Goal: Task Accomplishment & Management: Use online tool/utility

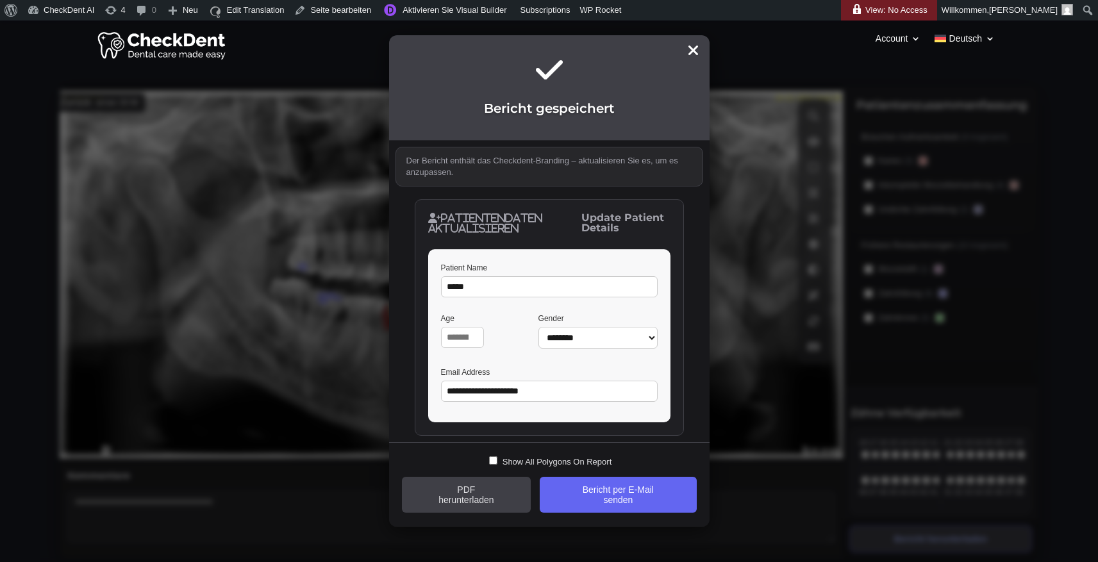
select select "****"
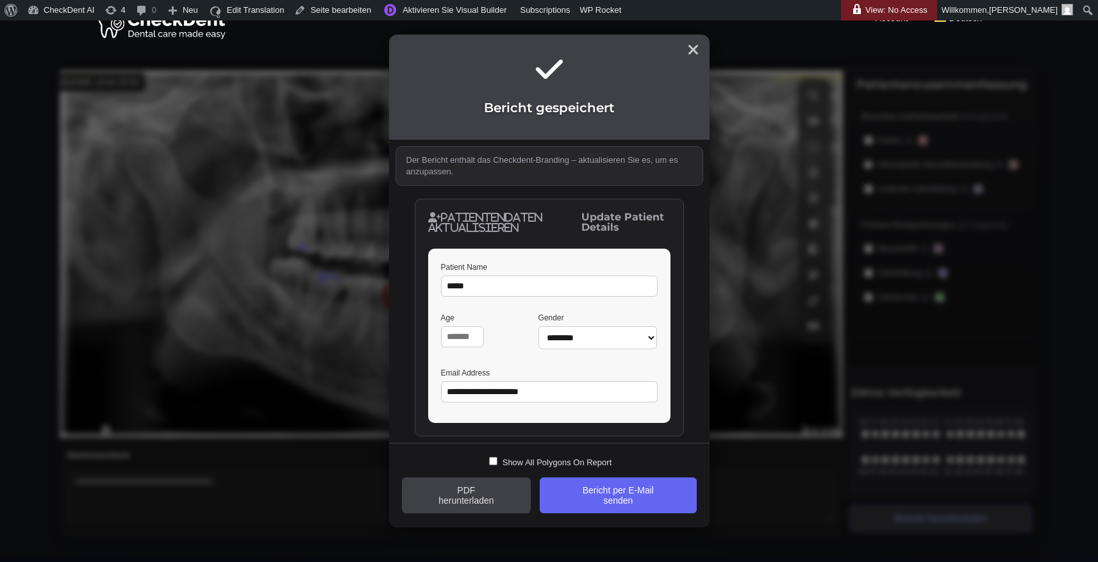
click at [693, 51] on icon at bounding box center [694, 49] width 12 height 15
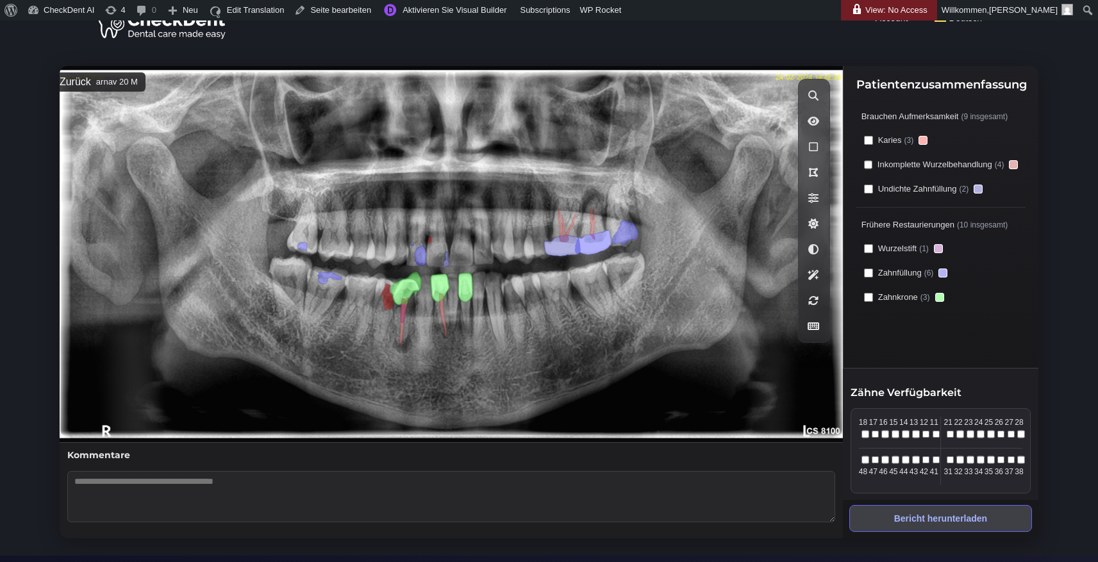
click at [70, 83] on button "Zurück" at bounding box center [75, 82] width 31 height 12
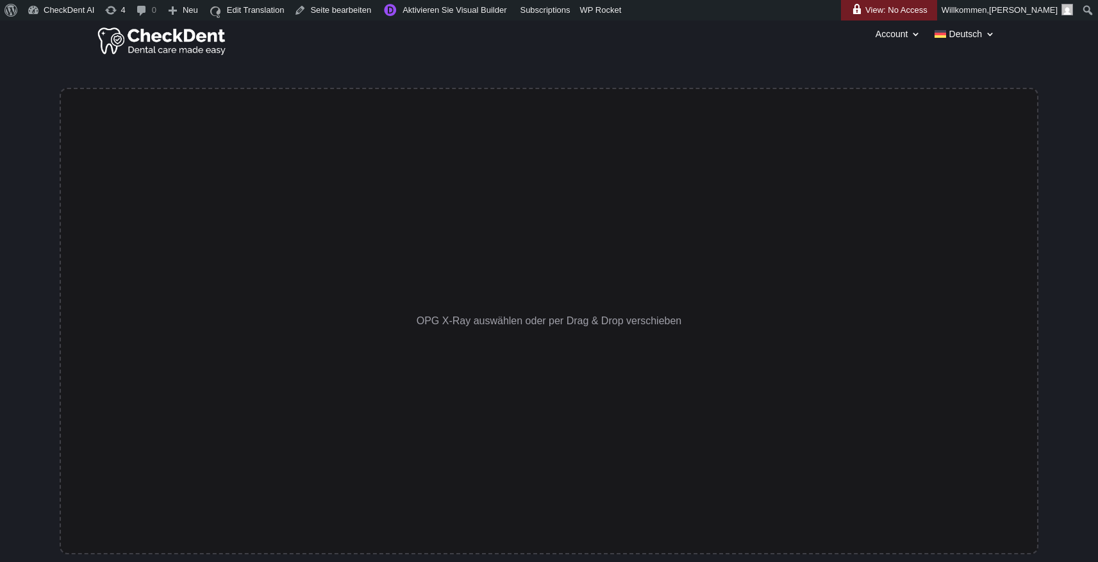
scroll to position [0, 0]
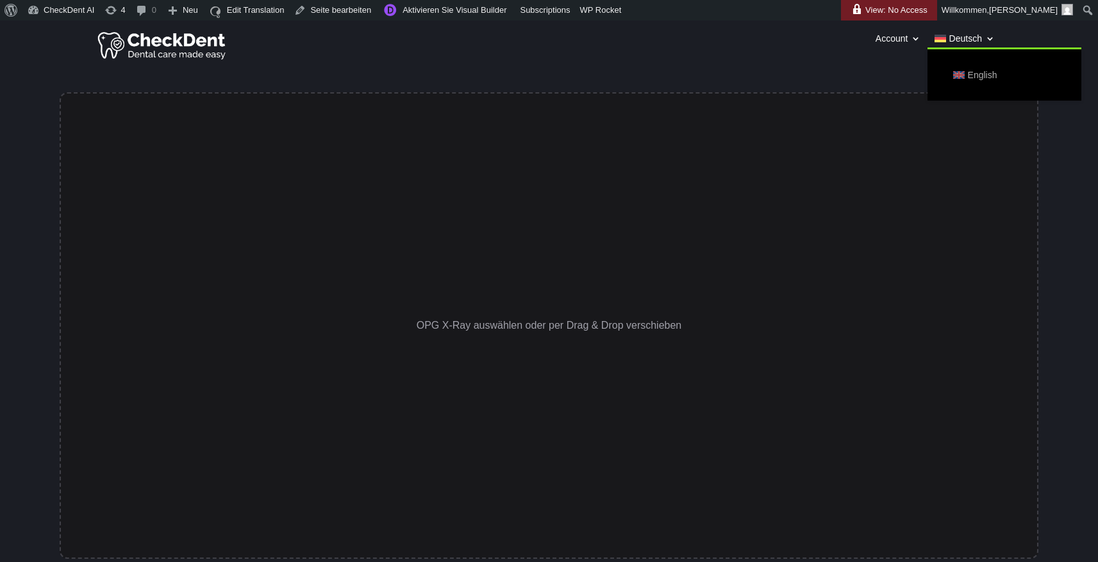
click at [973, 74] on span "English" at bounding box center [982, 75] width 29 height 18
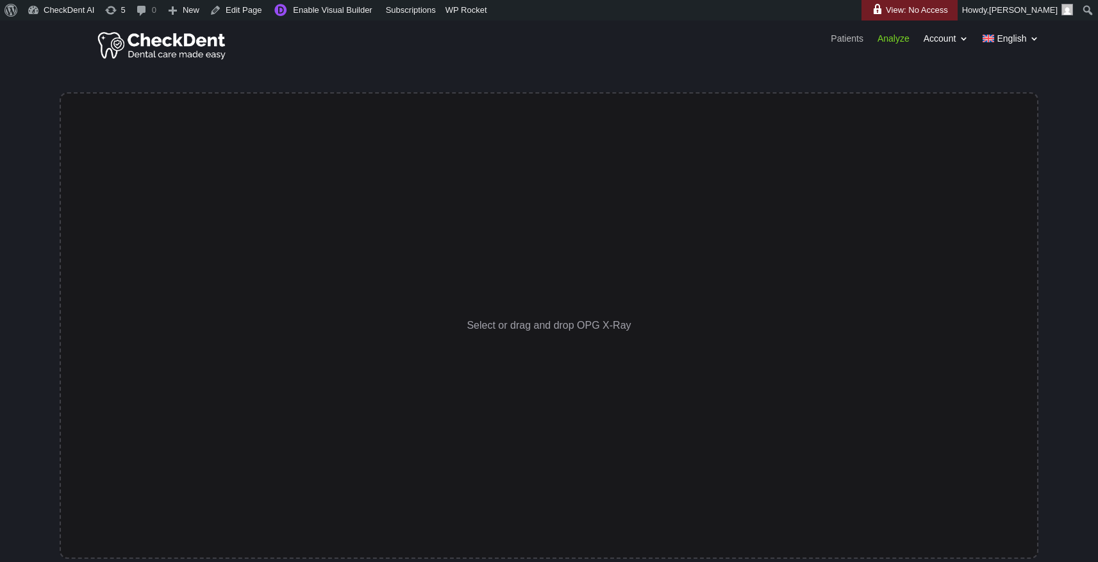
click at [839, 44] on link "Patients" at bounding box center [847, 41] width 33 height 14
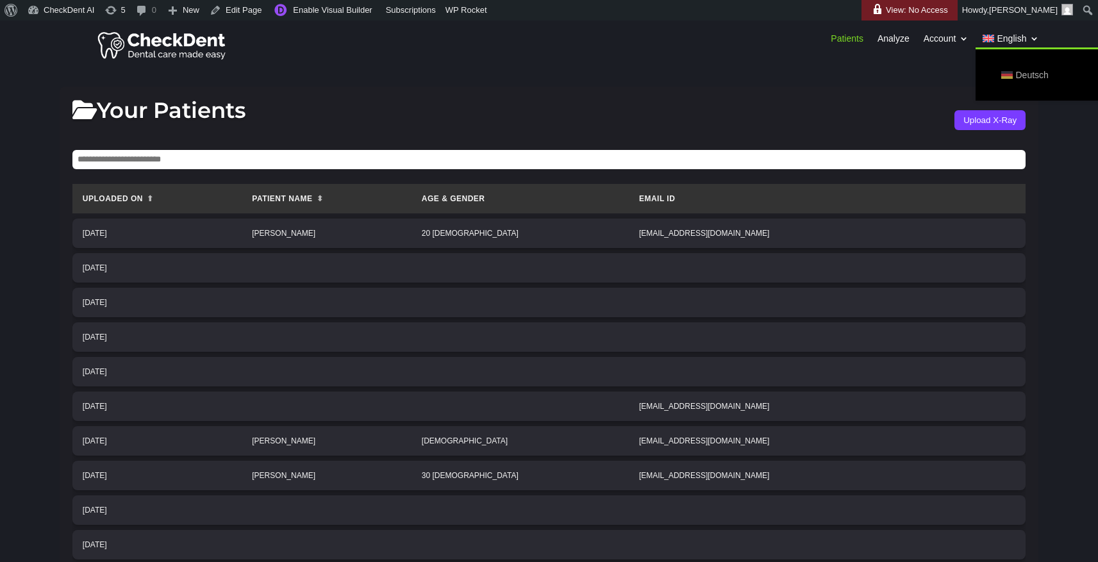
click at [1016, 76] on span "Deutsch" at bounding box center [1032, 75] width 33 height 18
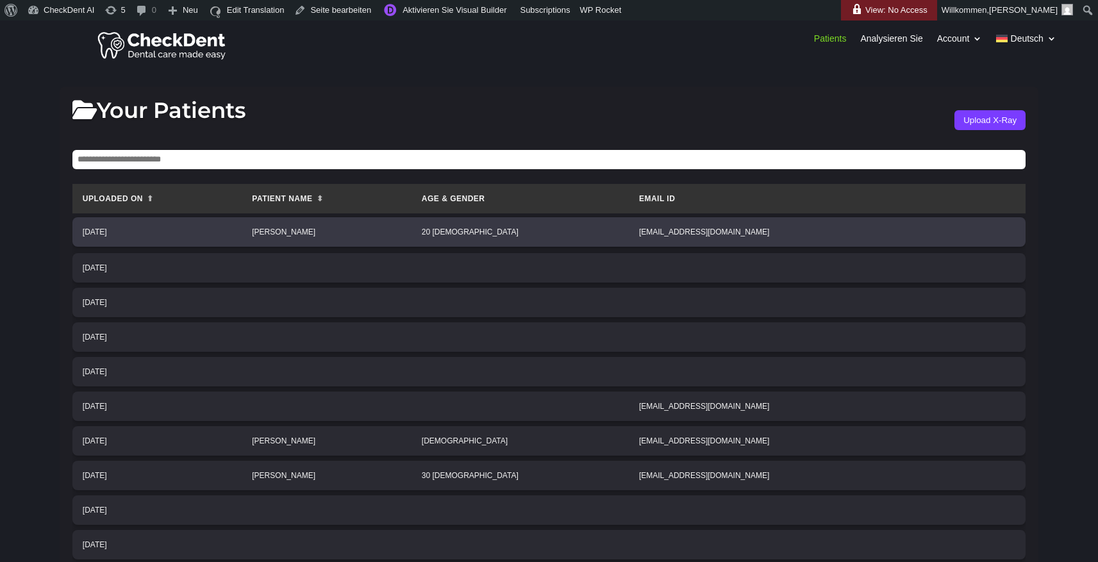
click at [629, 231] on td "20 Male" at bounding box center [520, 231] width 217 height 29
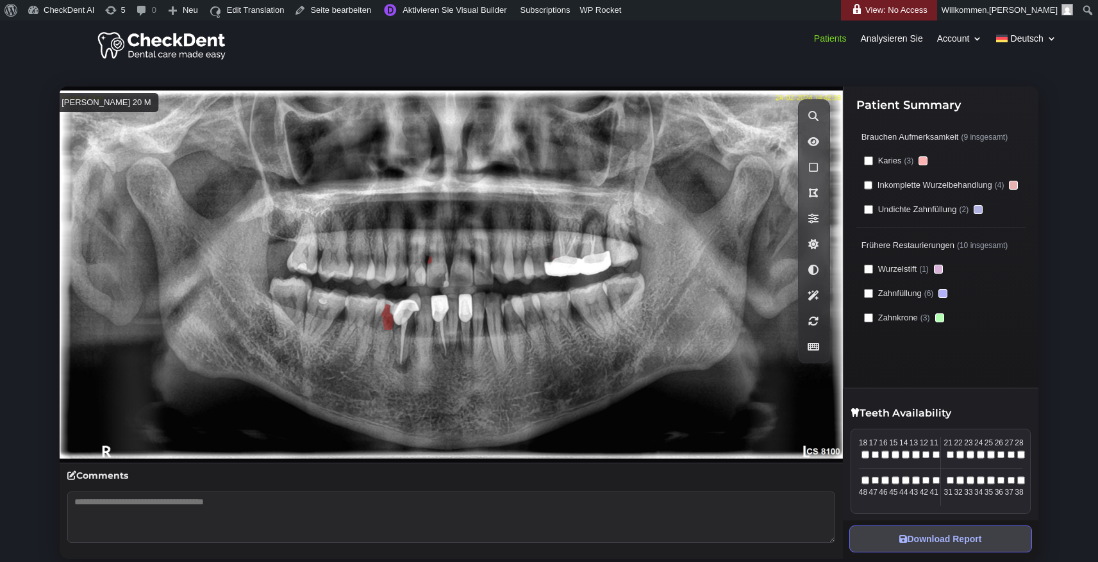
click at [56, 105] on icon at bounding box center [51, 102] width 10 height 10
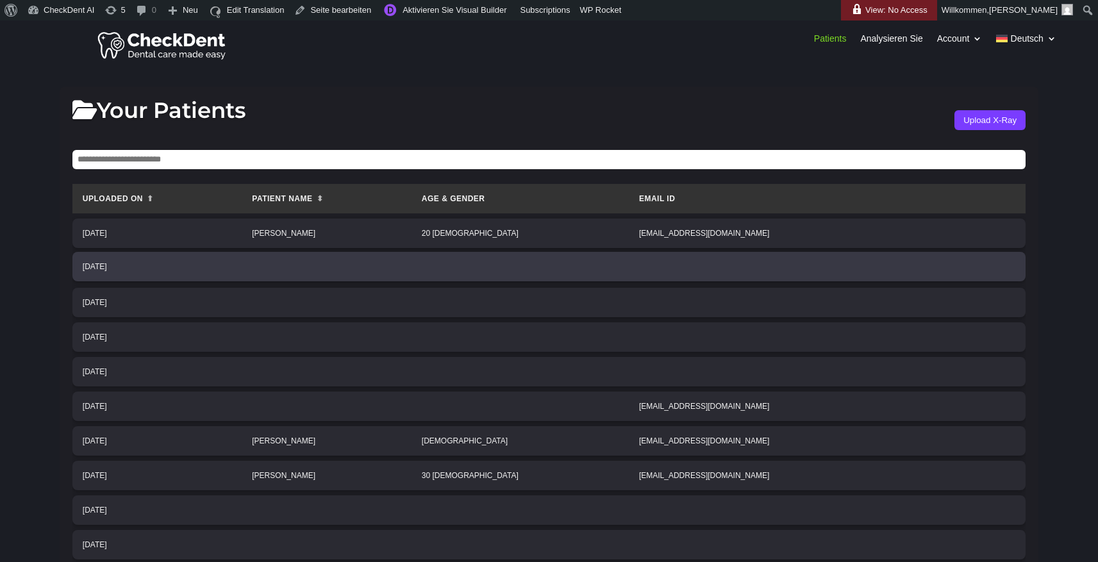
click at [367, 274] on td at bounding box center [327, 266] width 170 height 29
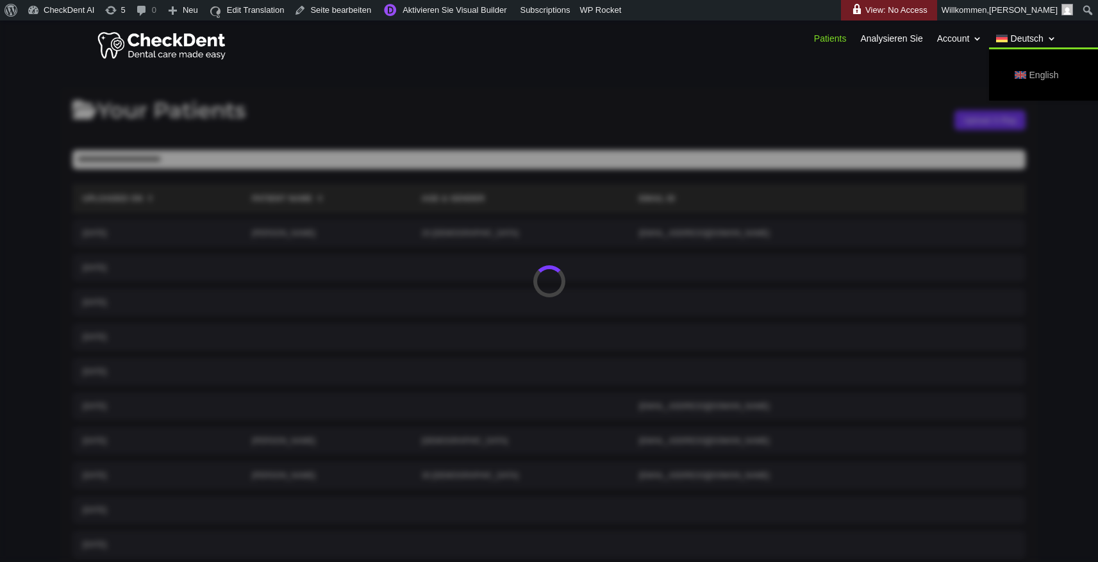
click at [1021, 72] on link "English" at bounding box center [1066, 75] width 128 height 26
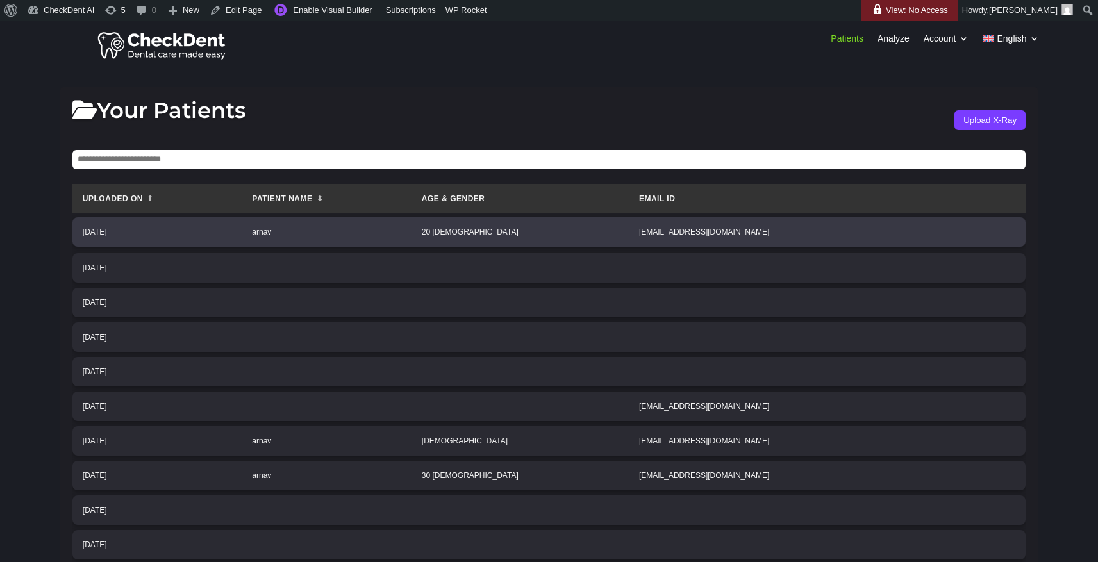
click at [629, 225] on td "20 [DEMOGRAPHIC_DATA]" at bounding box center [520, 231] width 217 height 29
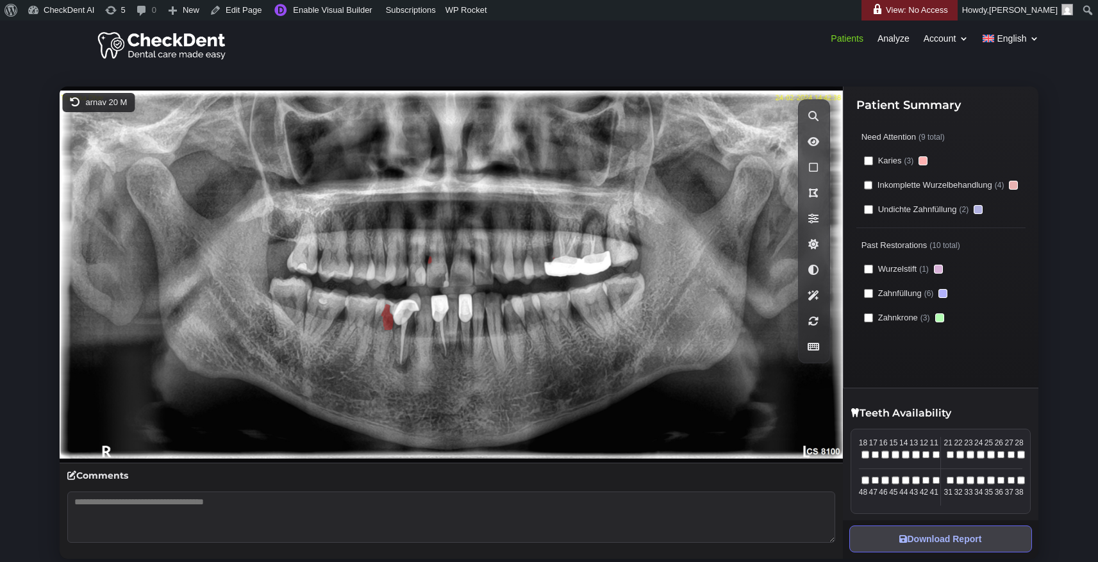
click at [75, 106] on icon at bounding box center [75, 102] width 10 height 10
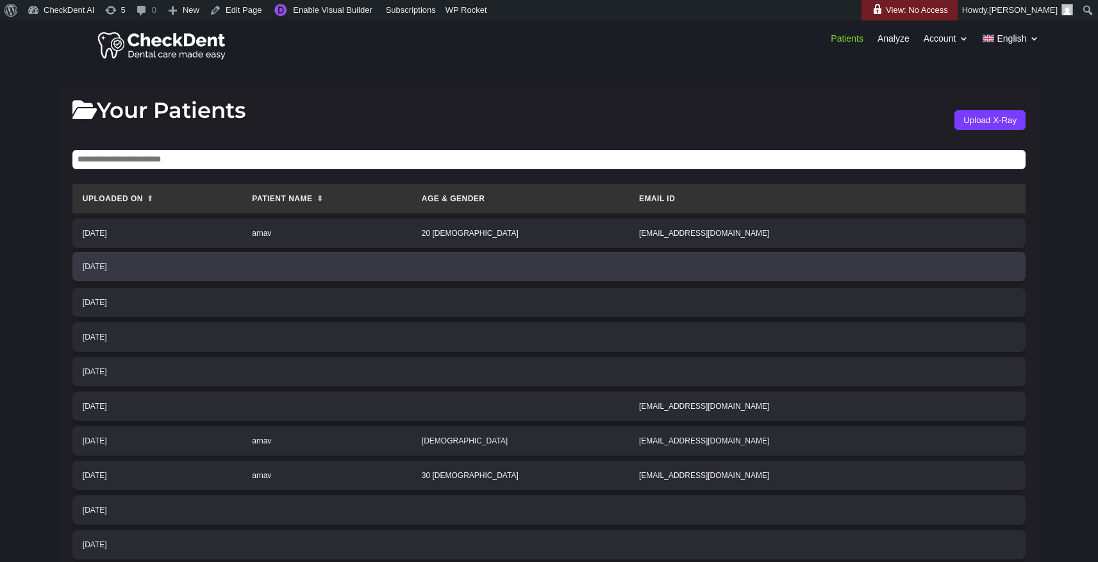
click at [412, 274] on td at bounding box center [327, 266] width 170 height 29
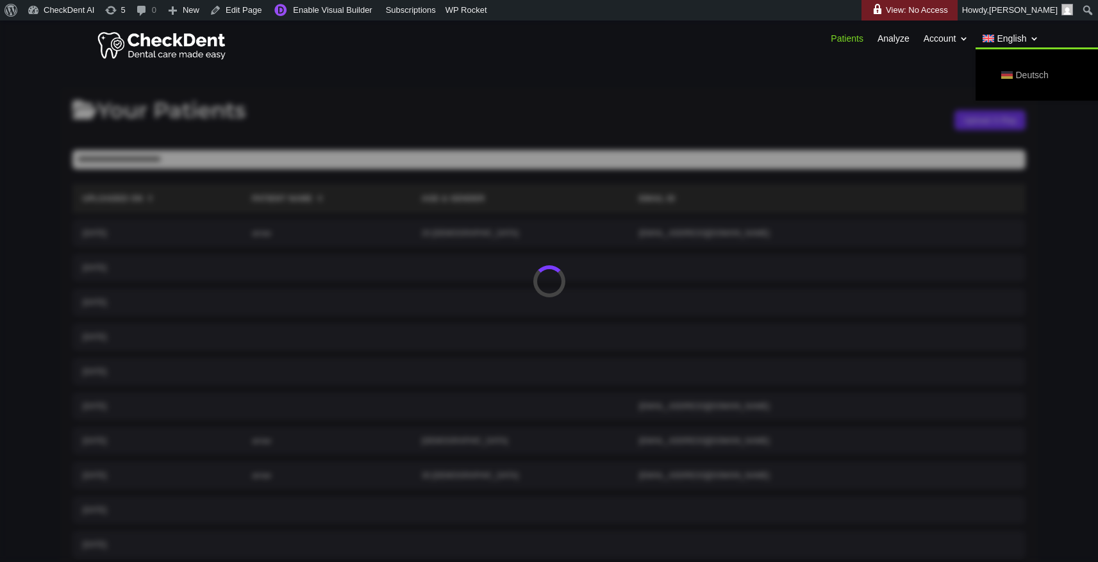
click at [1005, 80] on link "Deutsch" at bounding box center [1053, 75] width 128 height 26
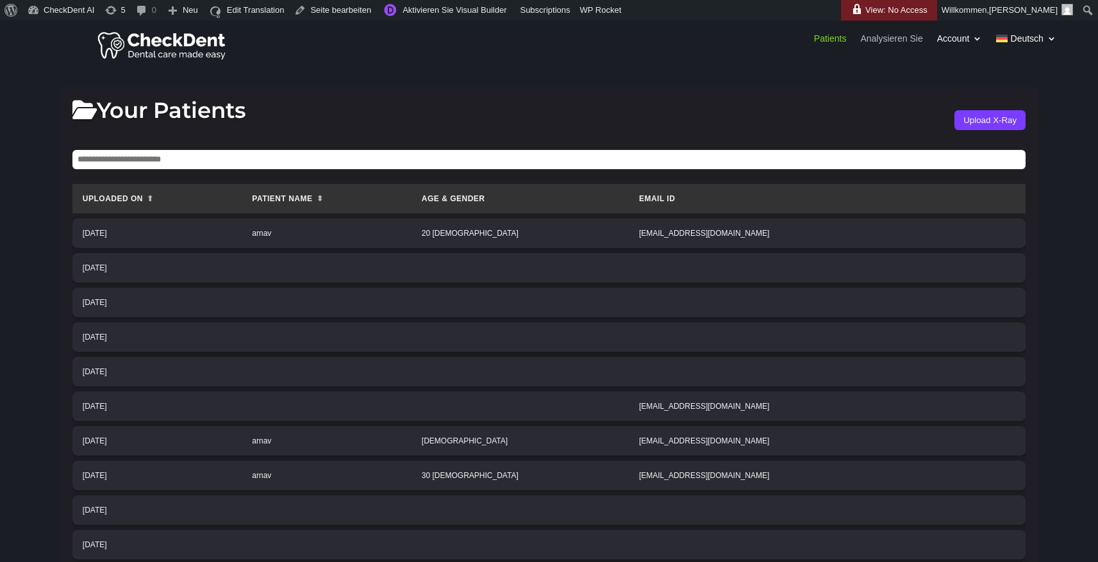
click at [879, 40] on link "Analysieren Sie" at bounding box center [892, 41] width 62 height 14
click at [443, 11] on link "Aktivieren Sie Visual Builder" at bounding box center [443, 10] width 135 height 21
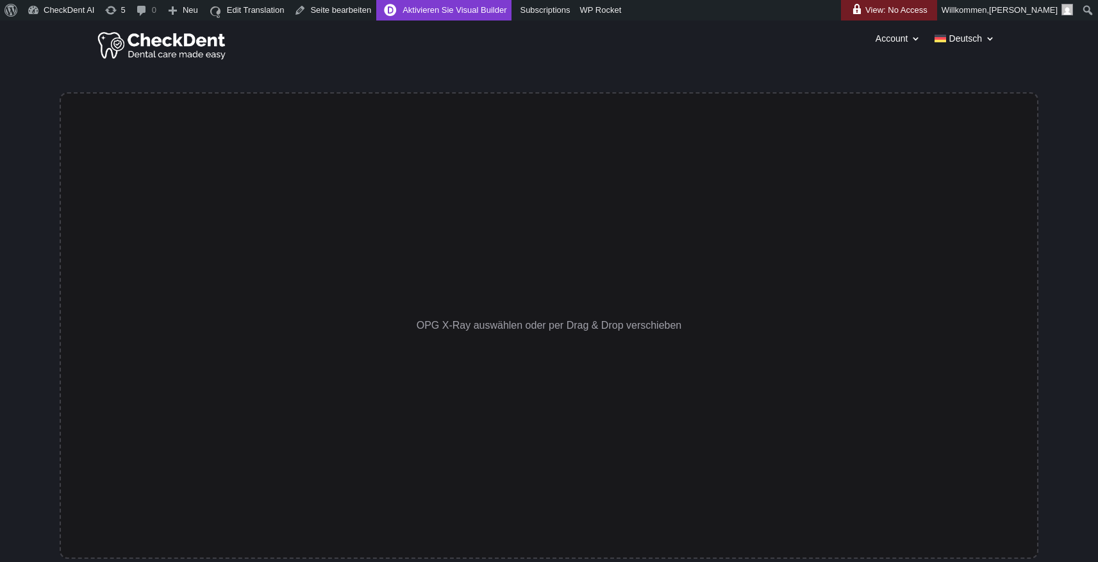
click at [420, 8] on link "Aktivieren Sie Visual Builder" at bounding box center [443, 10] width 135 height 21
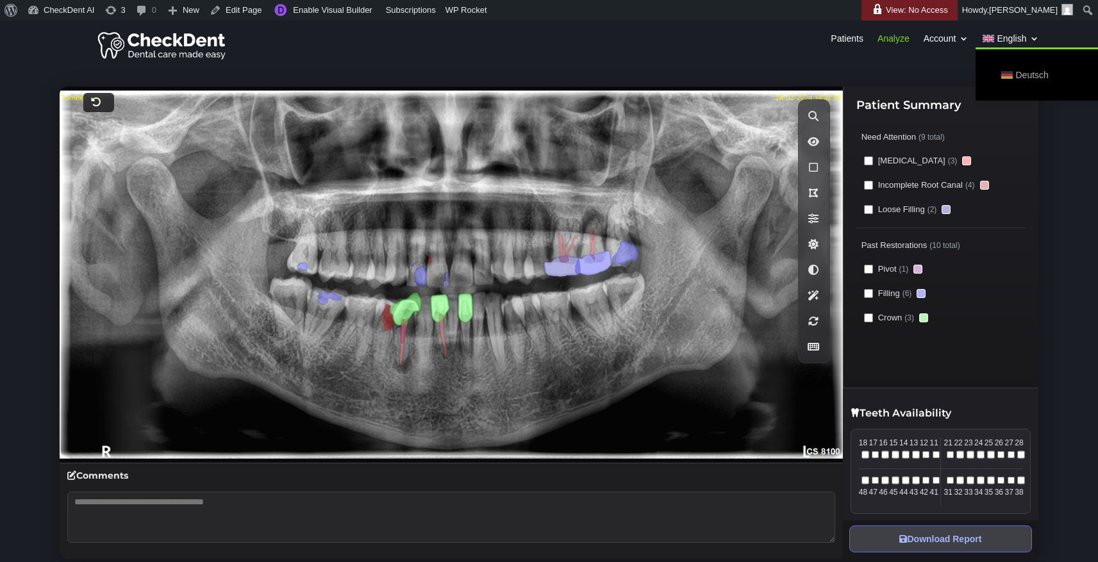
click at [1034, 71] on span "Deutsch" at bounding box center [1032, 75] width 33 height 18
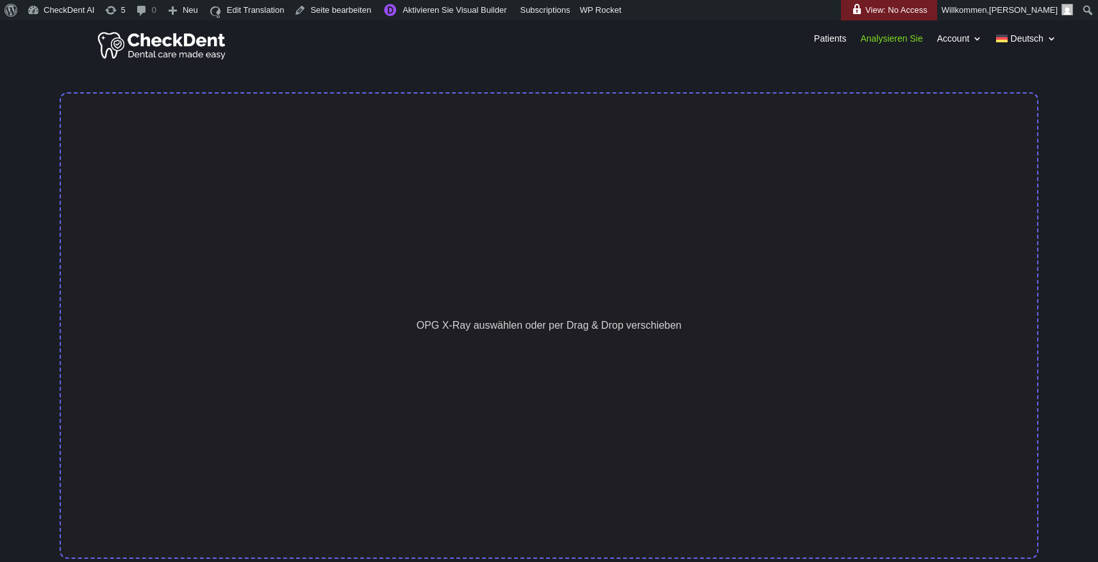
click at [662, 132] on div "OPG X-Ray auswählen oder per Drag & Drop verschieben" at bounding box center [549, 325] width 979 height 467
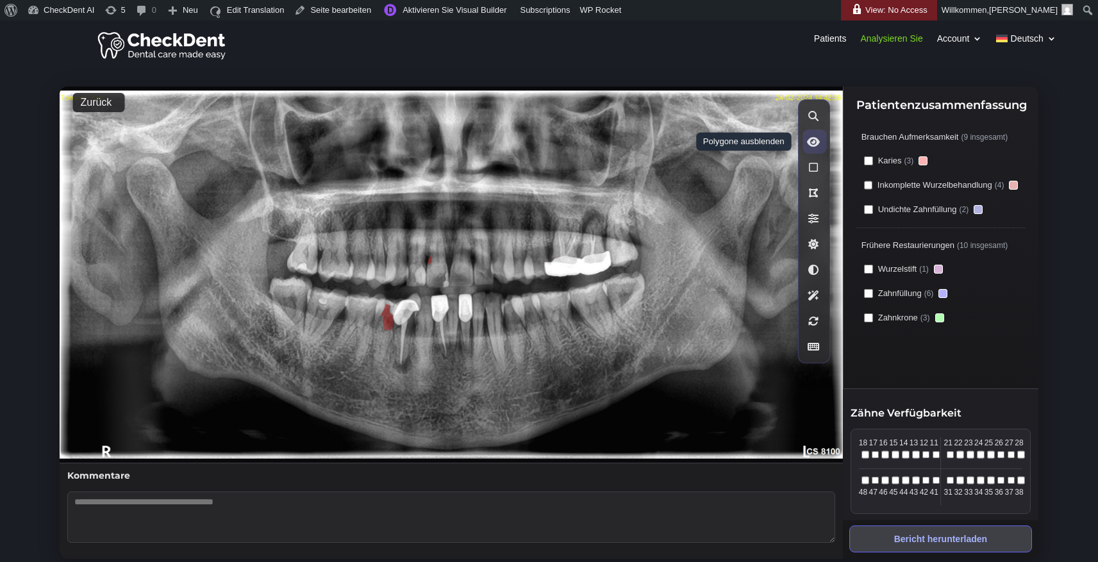
click at [816, 148] on button "Polygone ausblenden" at bounding box center [815, 142] width 24 height 24
click at [816, 148] on button "Polygone anzeigen" at bounding box center [815, 142] width 24 height 24
click at [817, 167] on icon at bounding box center [814, 168] width 10 height 12
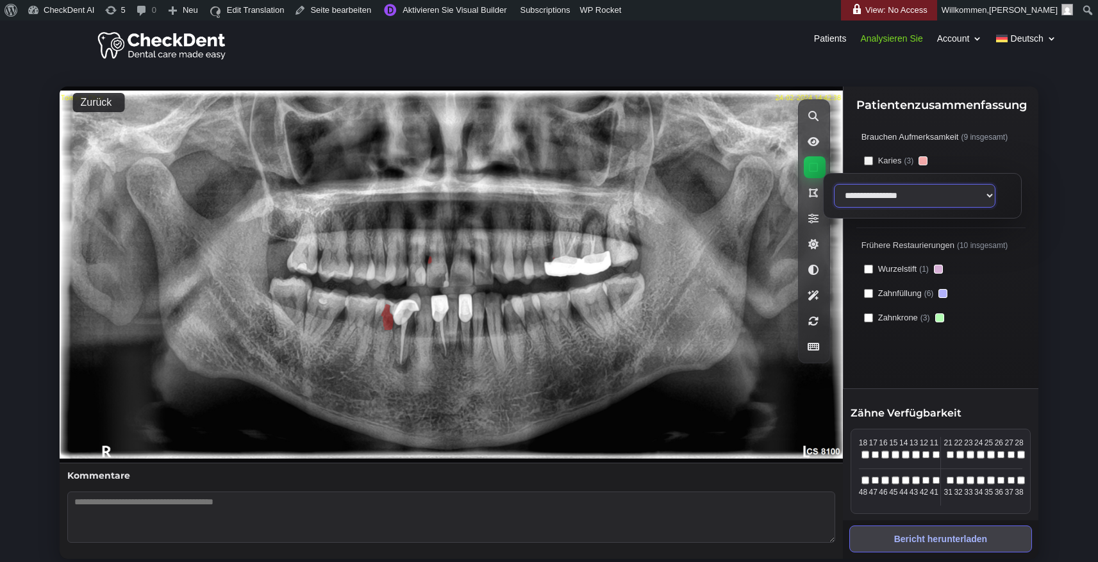
click at [868, 194] on select "**********" at bounding box center [915, 196] width 162 height 24
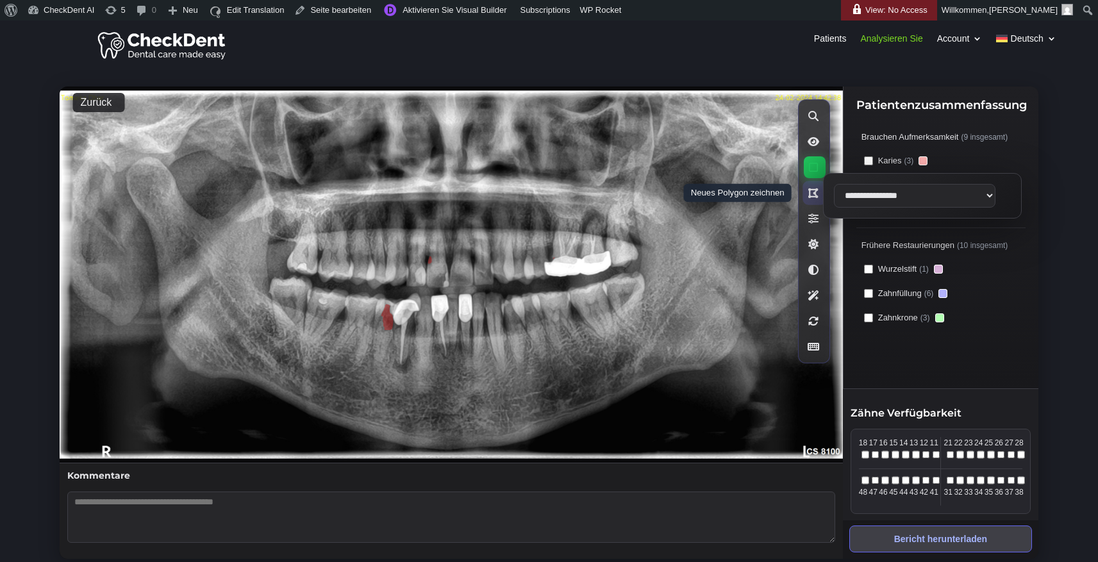
click at [811, 196] on icon at bounding box center [814, 194] width 10 height 12
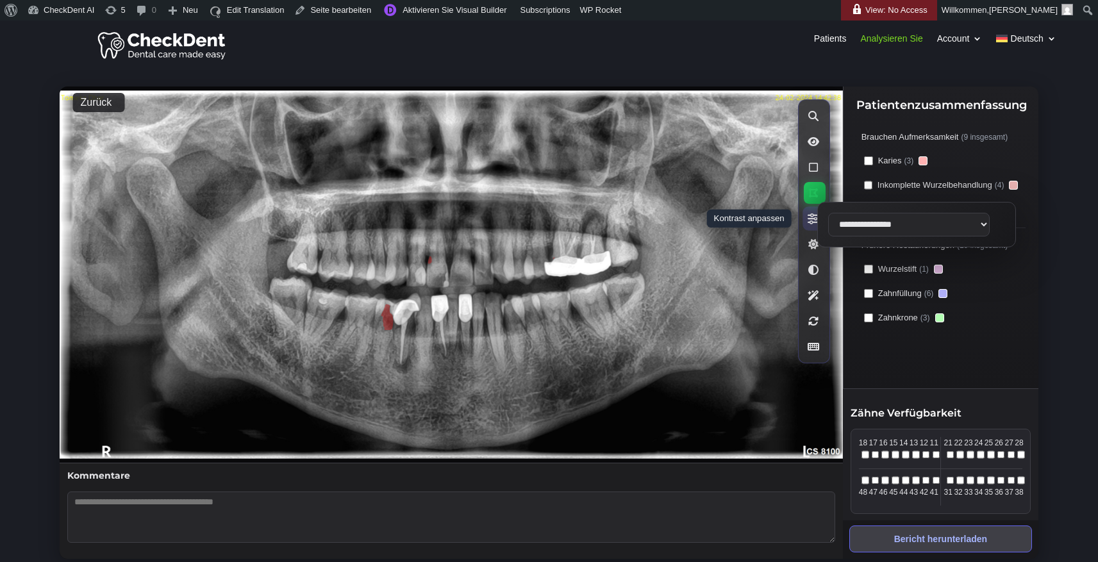
click at [814, 216] on icon at bounding box center [814, 220] width 12 height 12
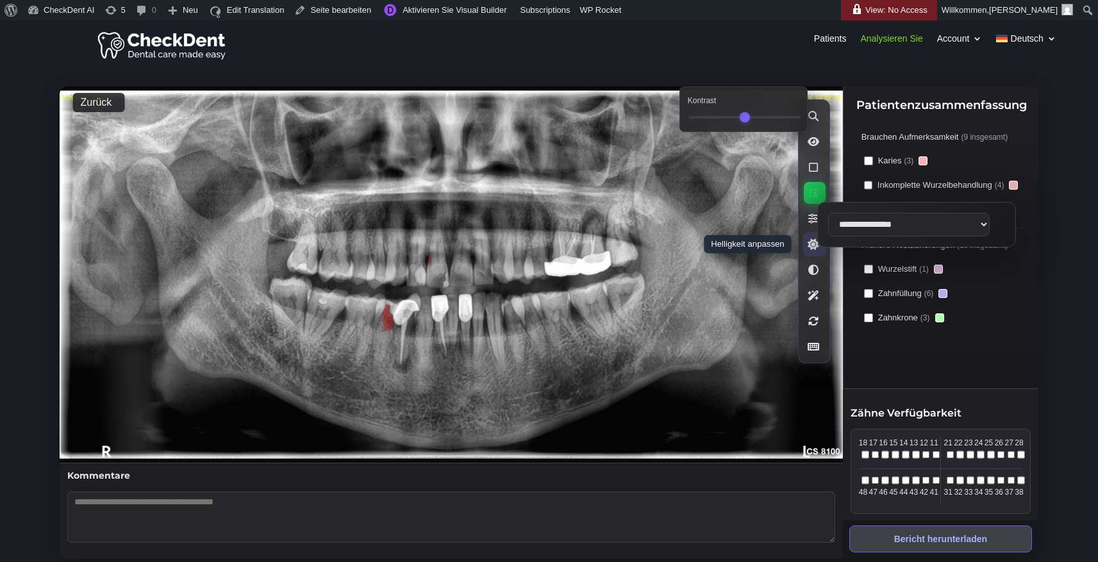
click at [810, 244] on icon at bounding box center [814, 245] width 12 height 12
click at [813, 268] on icon at bounding box center [814, 271] width 12 height 12
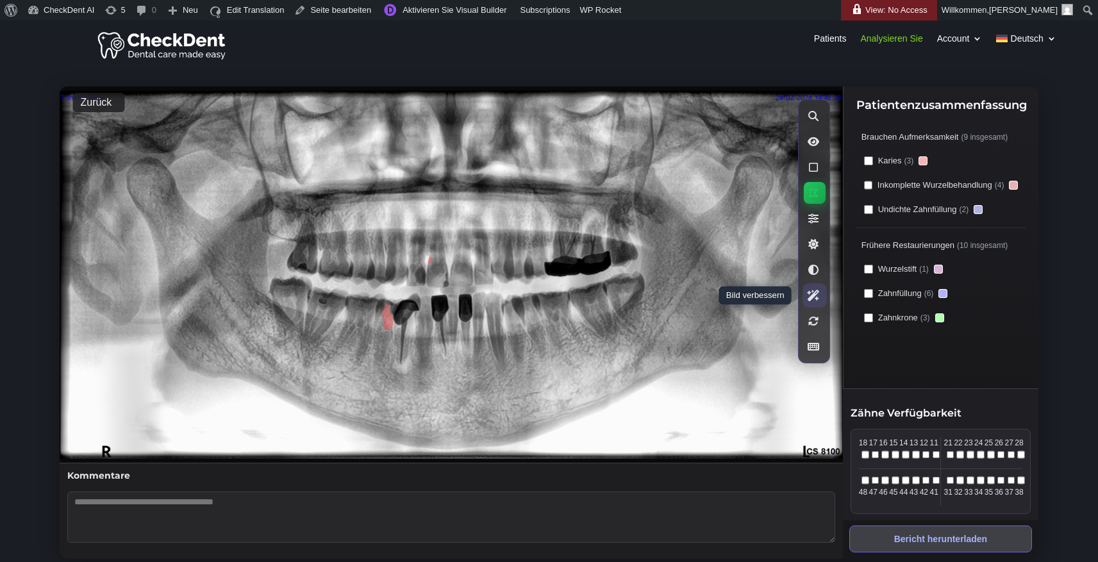
click at [817, 298] on icon at bounding box center [813, 296] width 13 height 12
click at [812, 323] on icon at bounding box center [814, 322] width 12 height 12
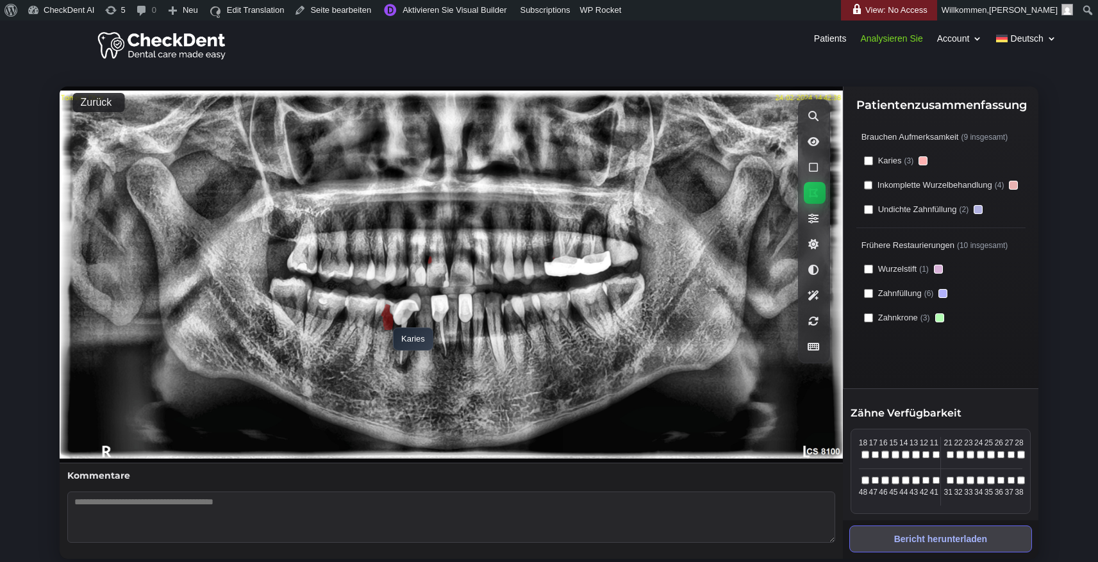
click at [387, 321] on polygon at bounding box center [387, 318] width 12 height 26
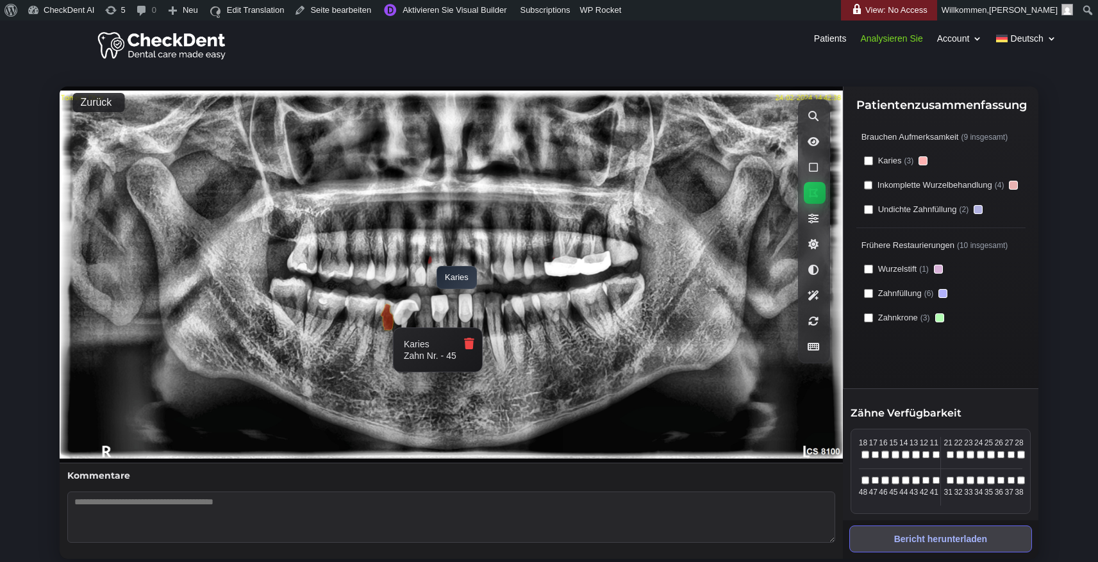
click at [430, 260] on polygon at bounding box center [430, 260] width 4 height 8
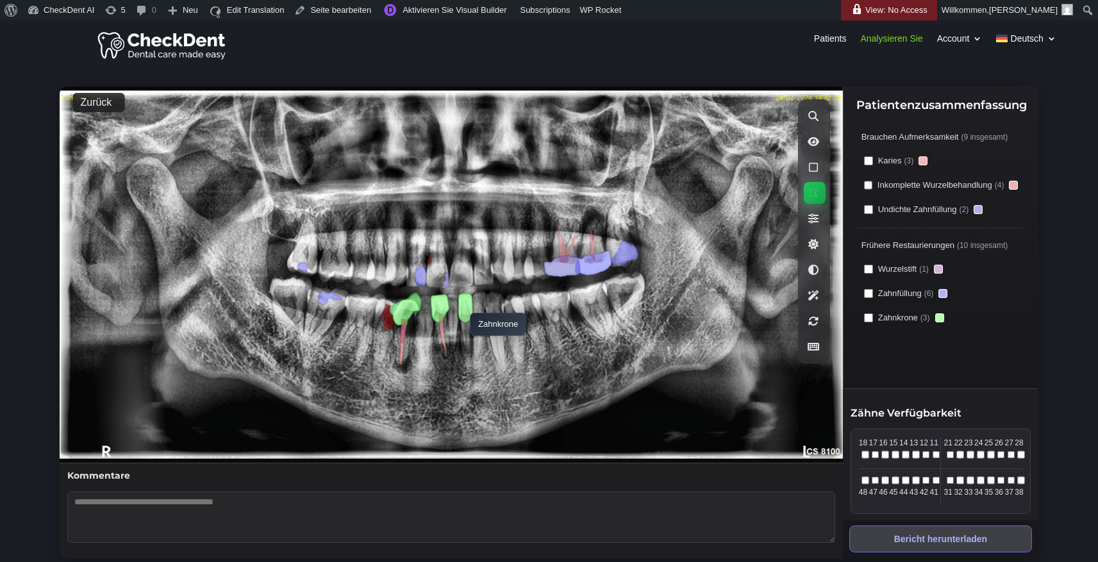
click at [464, 306] on polygon at bounding box center [465, 307] width 15 height 29
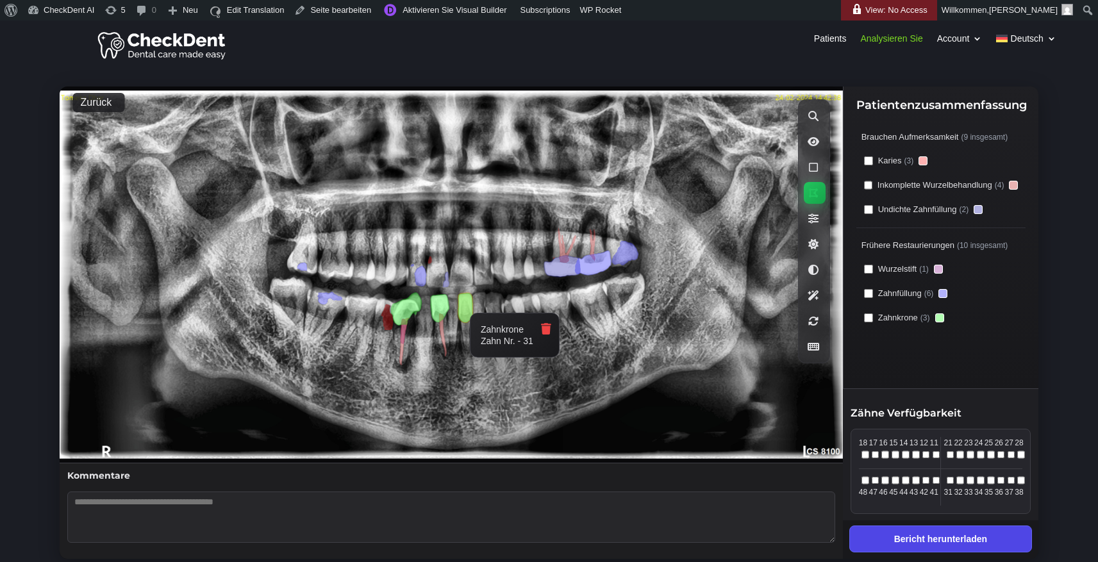
click at [949, 536] on button "Bericht herunterladen" at bounding box center [941, 539] width 183 height 27
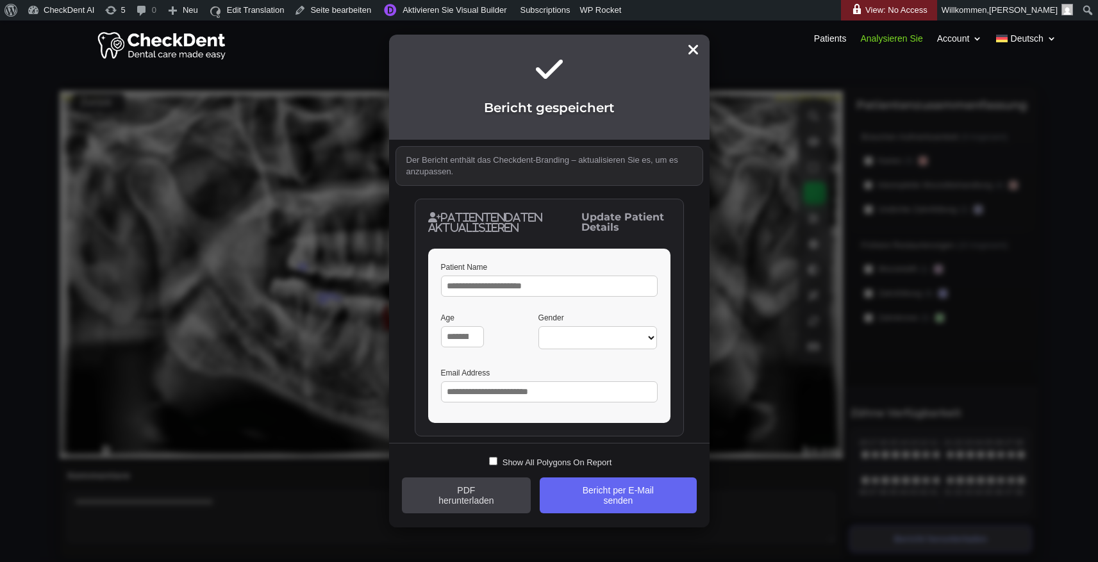
scroll to position [8, 0]
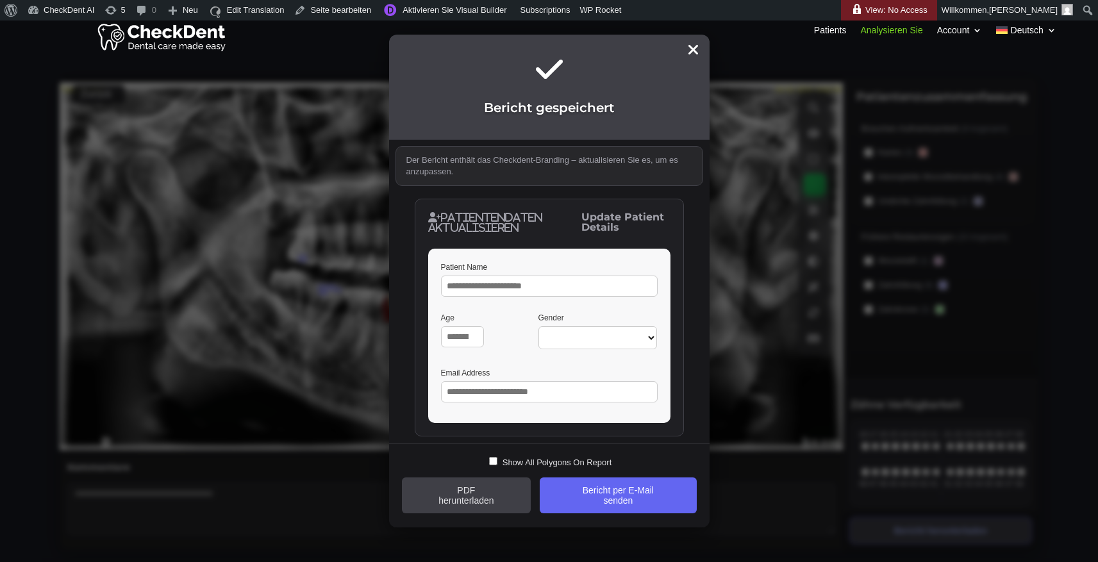
click at [694, 51] on div "Patients Analysieren Sie Account Konto Bericht anpassen Abmelden Deutsch Englis…" at bounding box center [549, 36] width 1098 height 45
click at [689, 53] on div "Patients Analysieren Sie Account Konto Bericht anpassen Abmelden Deutsch Englis…" at bounding box center [549, 36] width 1098 height 45
click at [693, 49] on div "Patients Analysieren Sie Account Konto Bericht anpassen Abmelden Deutsch Englis…" at bounding box center [549, 36] width 1098 height 45
click at [747, 76] on div "Bericht gespeichert Der Bericht enthält das Checkdent-Branding – aktualisieren …" at bounding box center [549, 281] width 1098 height 562
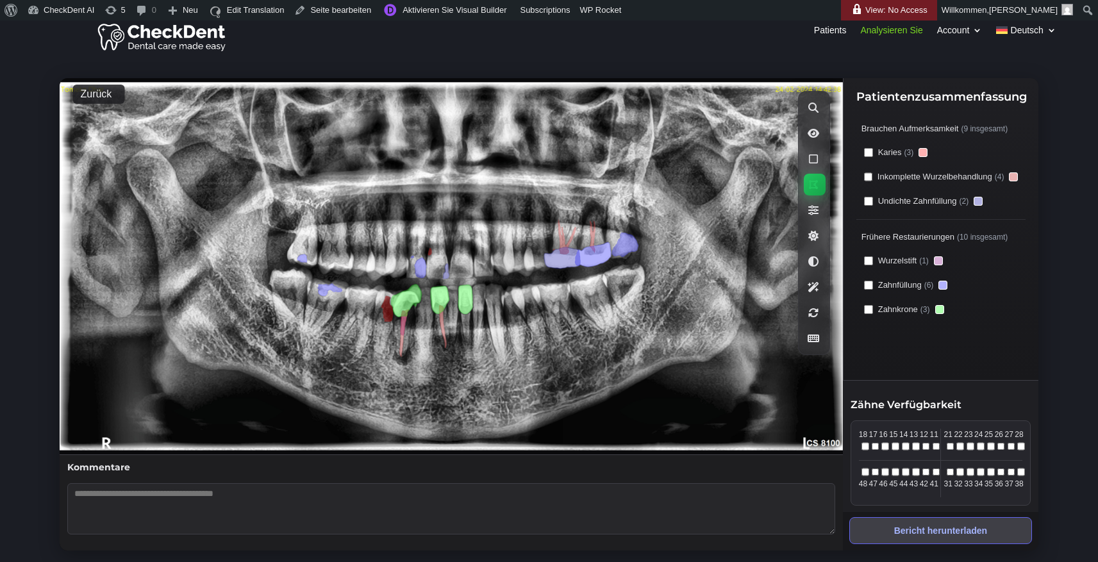
scroll to position [1, 0]
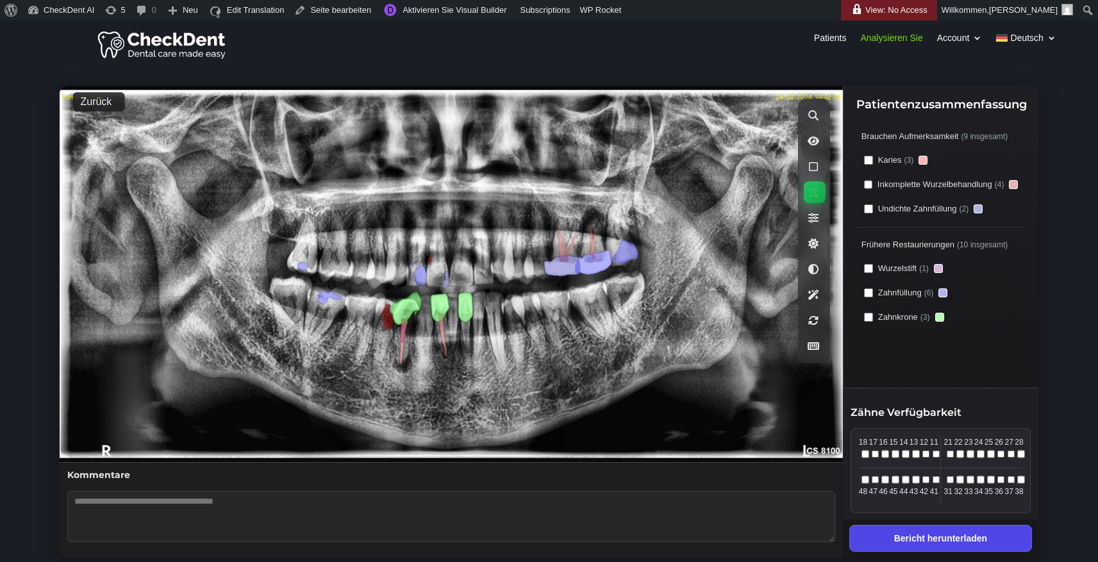
click at [979, 533] on button "Bericht herunterladen" at bounding box center [941, 538] width 183 height 27
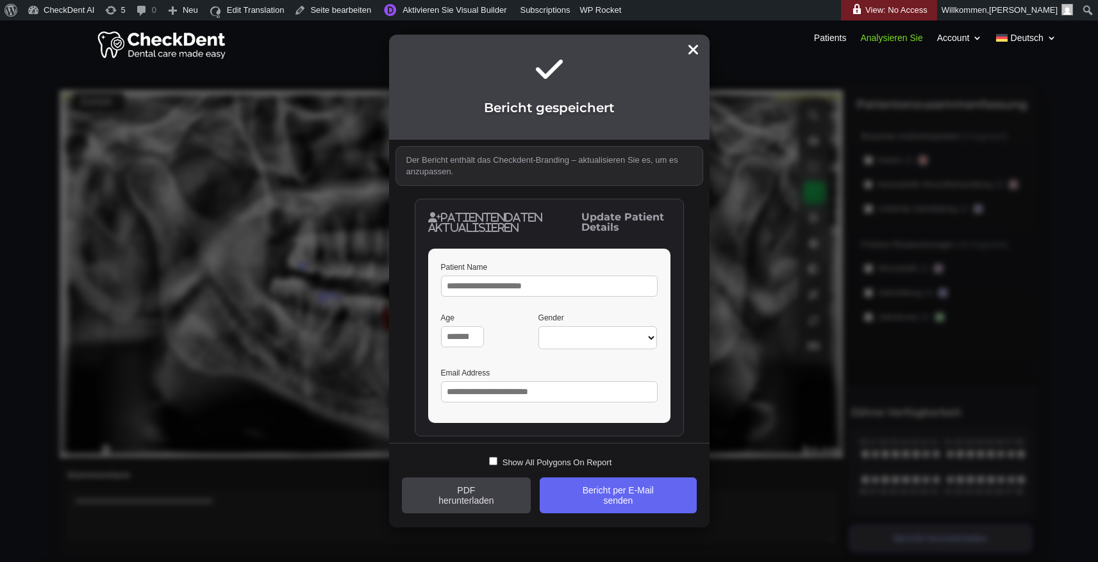
click at [505, 288] on input "Patient Name" at bounding box center [549, 286] width 217 height 21
type input "*****"
click at [460, 339] on input "Age" at bounding box center [463, 336] width 44 height 21
type input "**"
click at [629, 344] on select "********* ******** ********" at bounding box center [598, 338] width 119 height 24
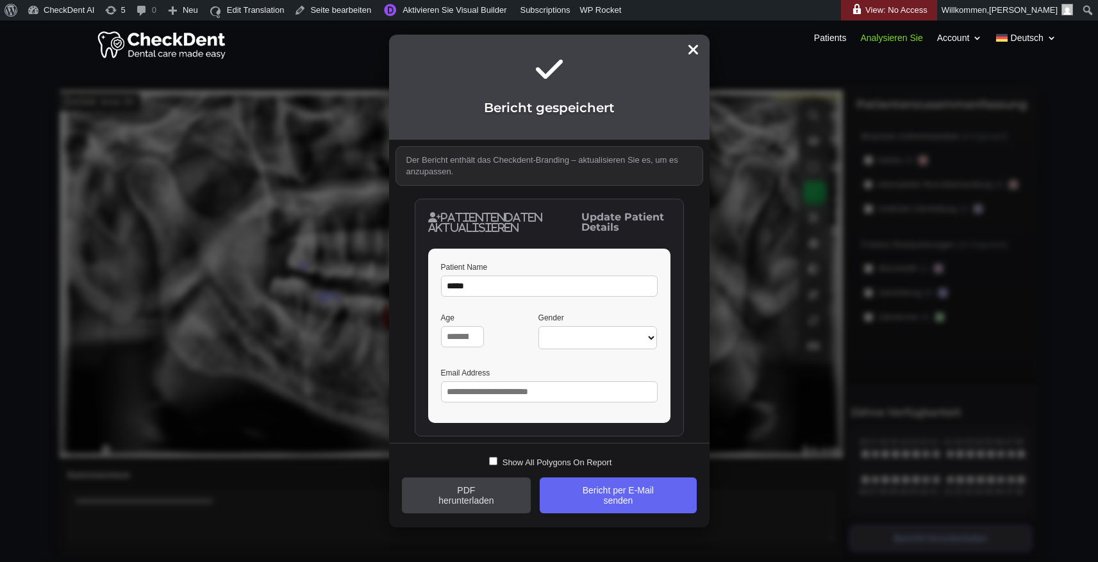
select select "****"
click at [539, 326] on select "********* ******** ********" at bounding box center [598, 338] width 119 height 24
click at [694, 53] on div "Patients Analysieren Sie Account Konto Bericht anpassen Abmelden Deutsch Englis…" at bounding box center [549, 44] width 1098 height 45
click at [694, 46] on div "Patients Analysieren Sie Account Konto Bericht anpassen Abmelden Deutsch Englis…" at bounding box center [549, 44] width 1098 height 45
click at [692, 53] on div "Patients Analysieren Sie Account Konto Bericht anpassen Abmelden Deutsch Englis…" at bounding box center [549, 44] width 1098 height 45
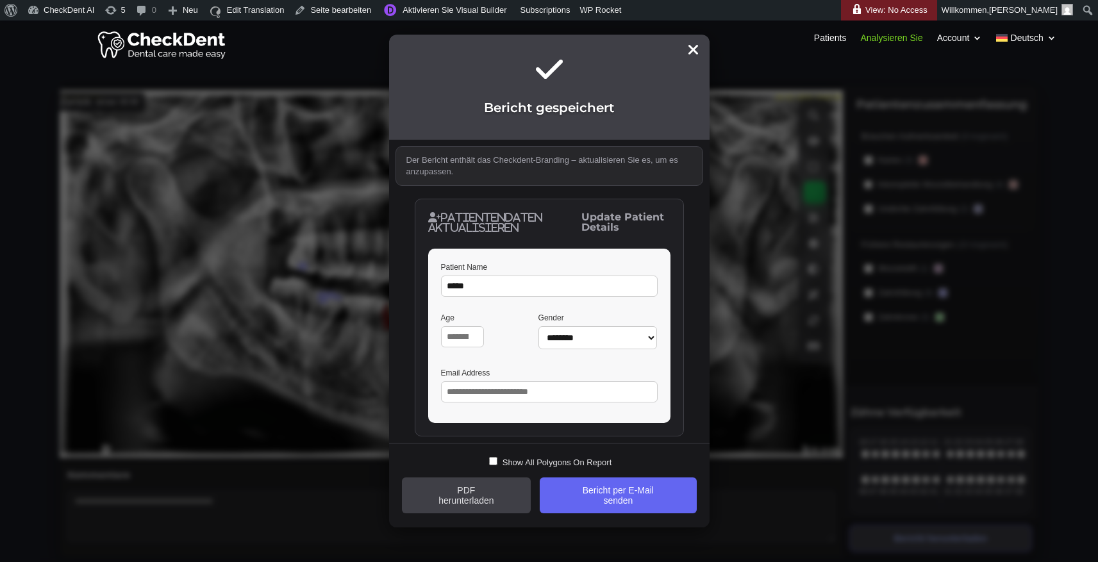
click at [734, 42] on div "Patients Analysieren Sie Account Konto Bericht anpassen Abmelden Deutsch Englis…" at bounding box center [549, 44] width 1098 height 45
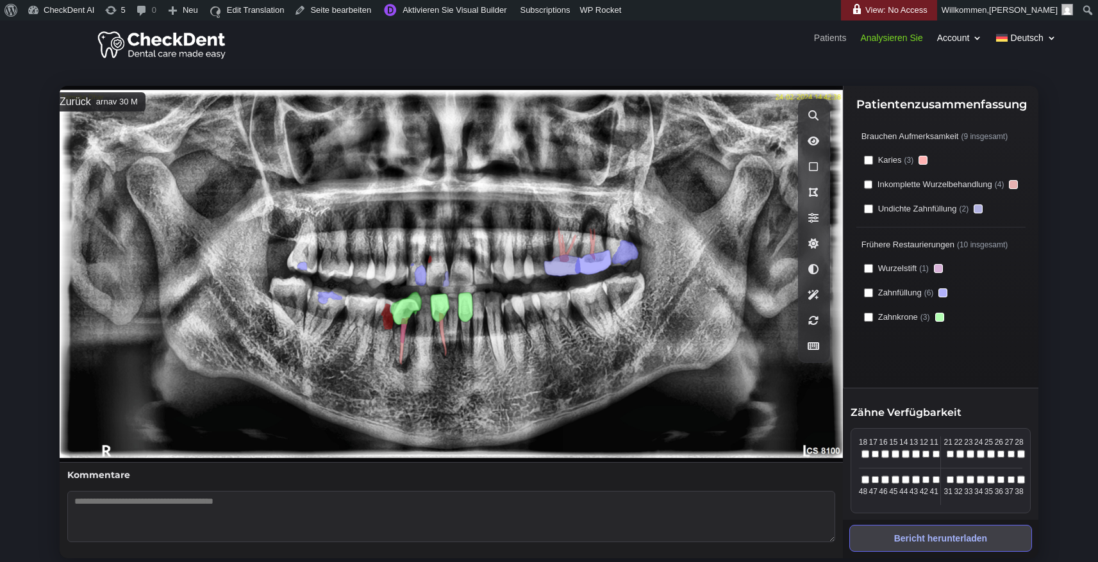
click at [828, 43] on link "Patients" at bounding box center [830, 40] width 33 height 14
click at [832, 39] on link "Patients" at bounding box center [830, 40] width 33 height 14
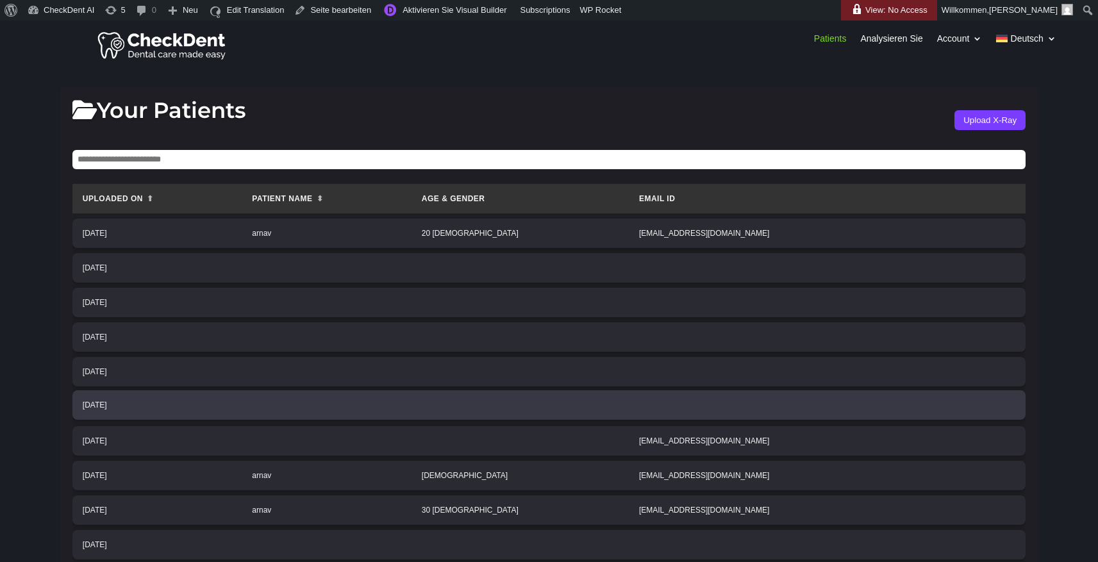
click at [319, 403] on td at bounding box center [327, 404] width 170 height 29
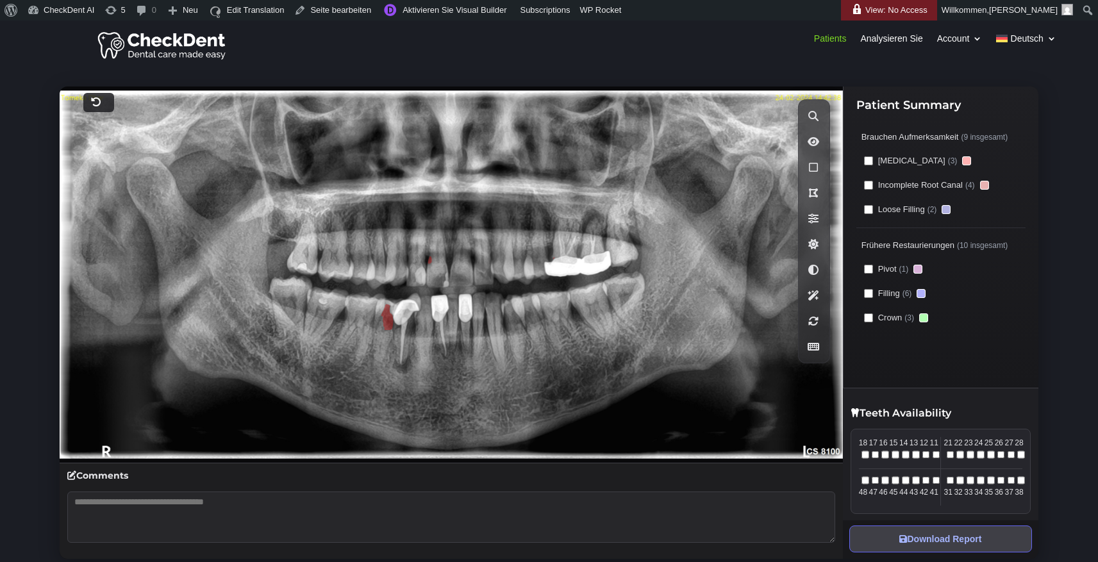
click at [97, 105] on icon at bounding box center [96, 102] width 10 height 10
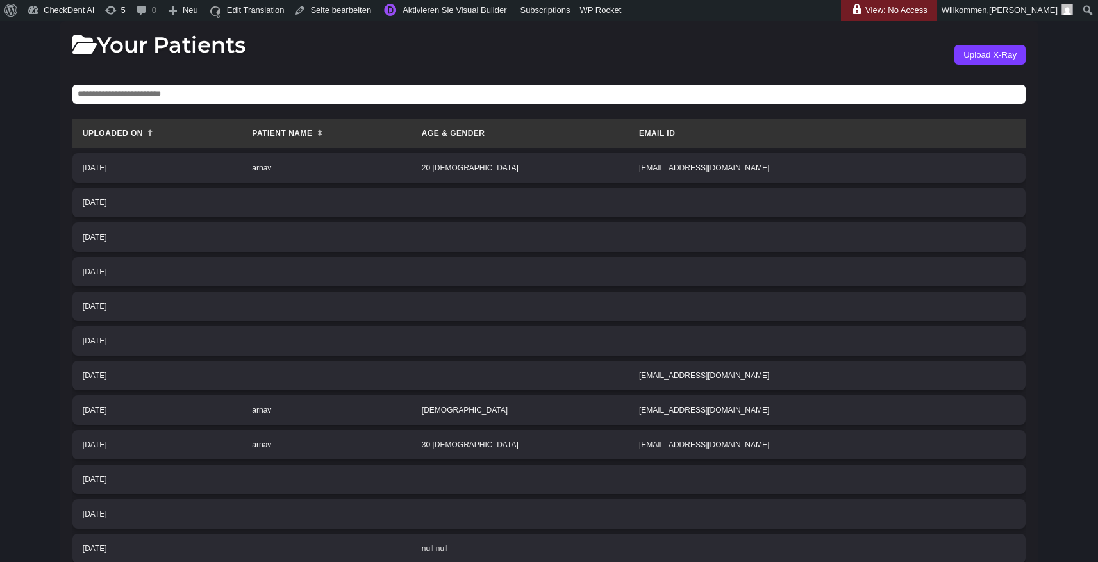
scroll to position [69, 0]
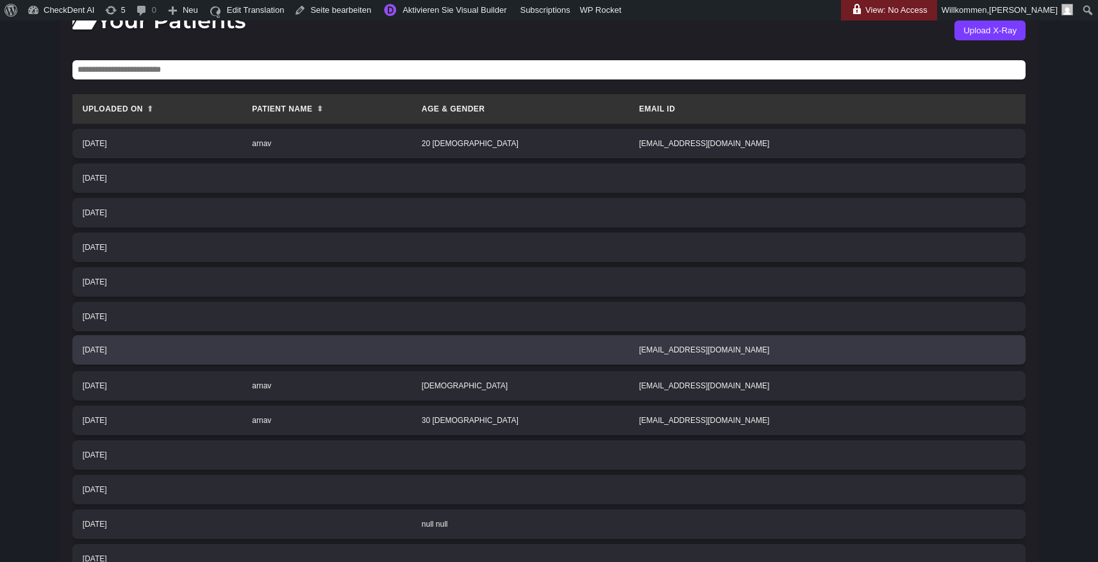
click at [412, 365] on td at bounding box center [327, 349] width 170 height 29
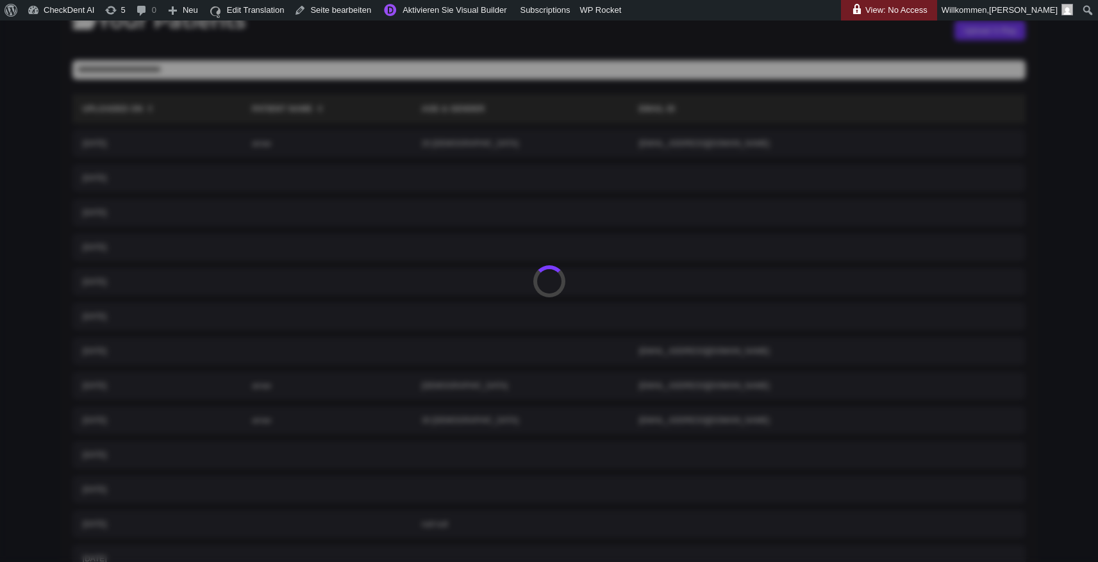
scroll to position [0, 0]
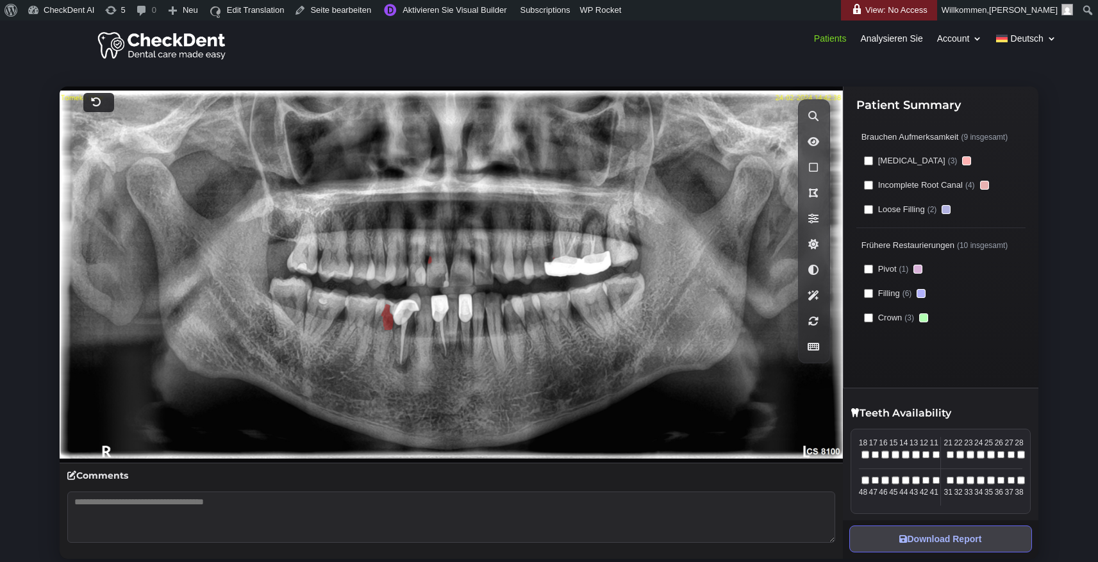
click at [101, 108] on div at bounding box center [98, 102] width 31 height 19
click at [97, 103] on icon at bounding box center [96, 102] width 10 height 10
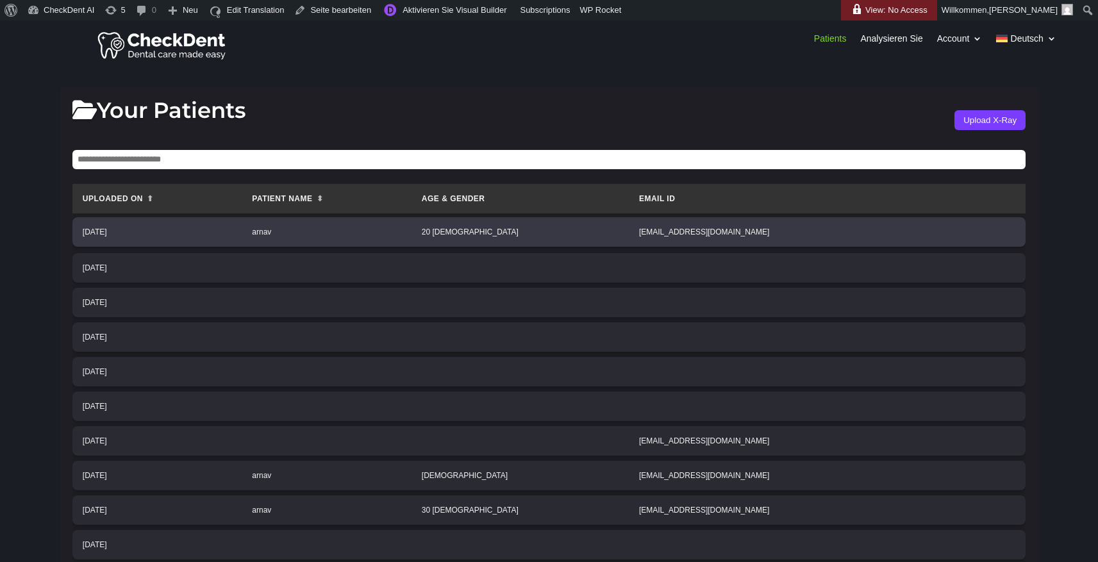
click at [334, 233] on td "arnav" at bounding box center [327, 231] width 170 height 29
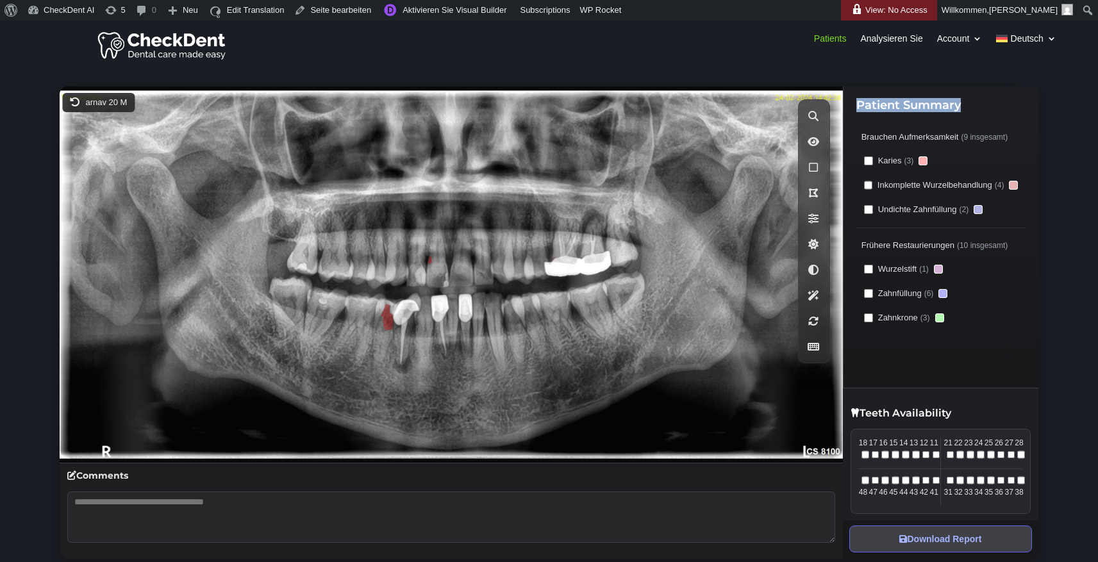
drag, startPoint x: 856, startPoint y: 105, endPoint x: 971, endPoint y: 111, distance: 115.0
click at [971, 111] on h3 "Patient Summary" at bounding box center [941, 108] width 169 height 18
drag, startPoint x: 866, startPoint y: 411, endPoint x: 960, endPoint y: 408, distance: 94.3
click at [960, 408] on h3 "Teeth Availability" at bounding box center [941, 415] width 180 height 15
click at [964, 408] on div "Teeth Availability 18 17 16 15 14 13 12 11 21 22 23 24 25 26 27 28 48 47 46 45 …" at bounding box center [941, 454] width 196 height 133
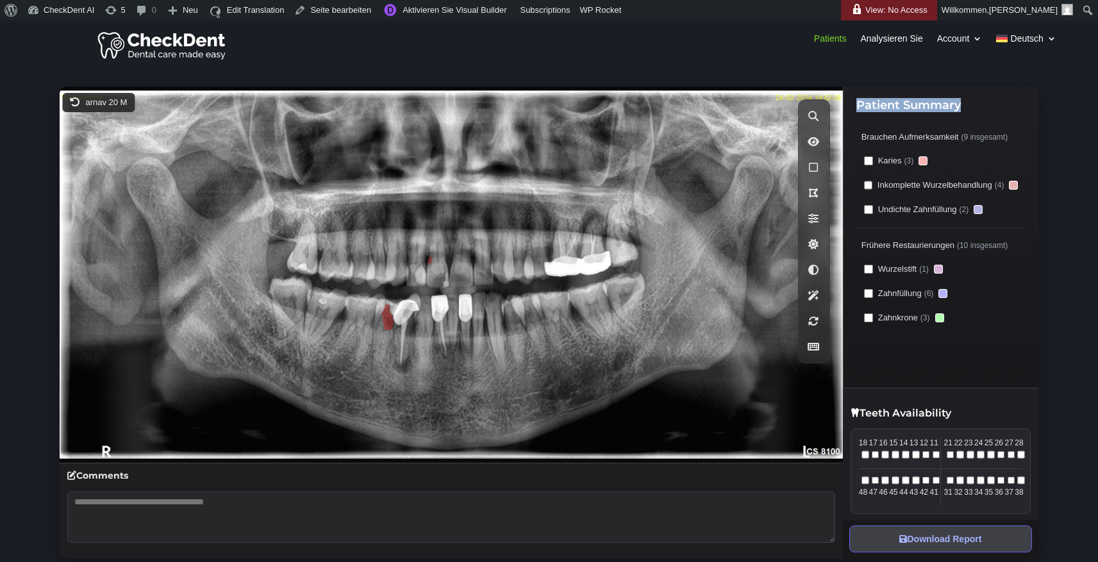
drag, startPoint x: 856, startPoint y: 106, endPoint x: 968, endPoint y: 106, distance: 112.2
click at [968, 106] on h3 "Patient Summary" at bounding box center [941, 108] width 169 height 18
drag, startPoint x: 862, startPoint y: 416, endPoint x: 952, endPoint y: 419, distance: 89.8
click at [952, 419] on h3 "Teeth Availability" at bounding box center [941, 415] width 180 height 15
drag, startPoint x: 80, startPoint y: 477, endPoint x: 185, endPoint y: 477, distance: 105.2
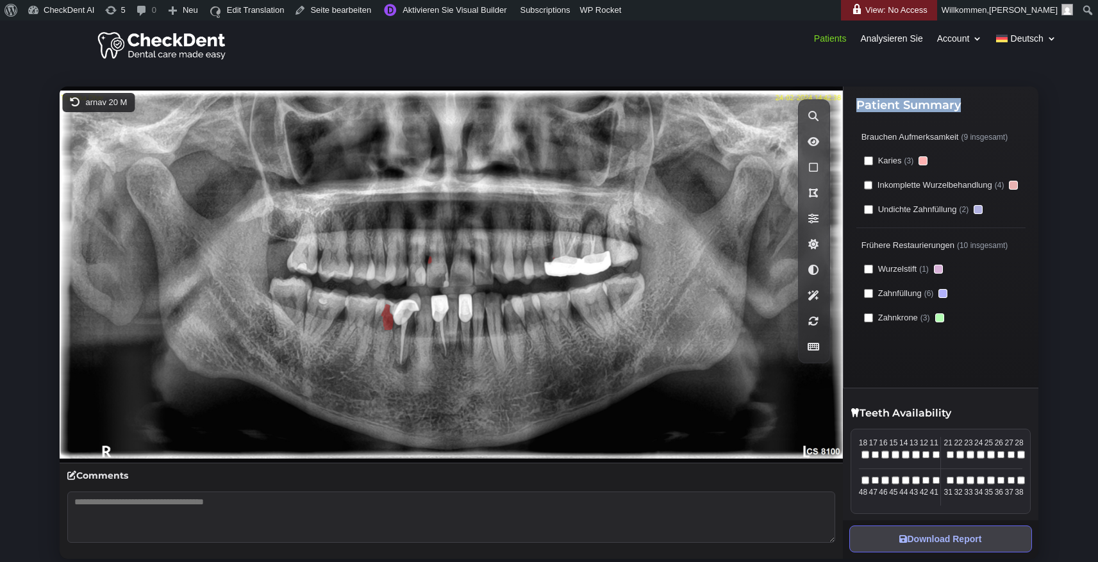
click at [185, 477] on h4 "Comments" at bounding box center [451, 478] width 768 height 15
click at [390, 318] on polygon at bounding box center [387, 318] width 12 height 26
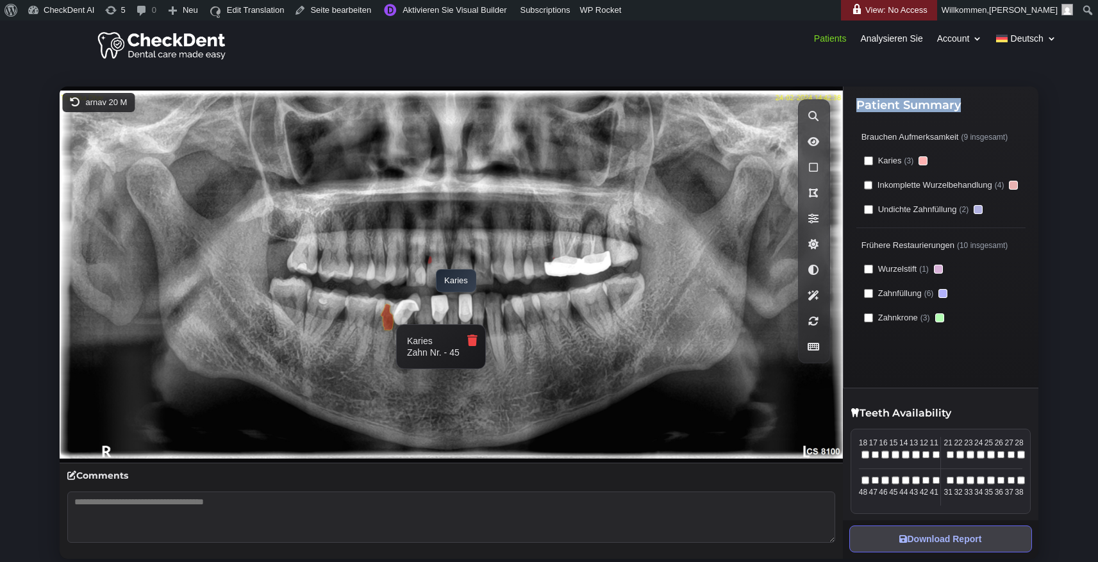
click at [430, 263] on polygon at bounding box center [430, 260] width 4 height 8
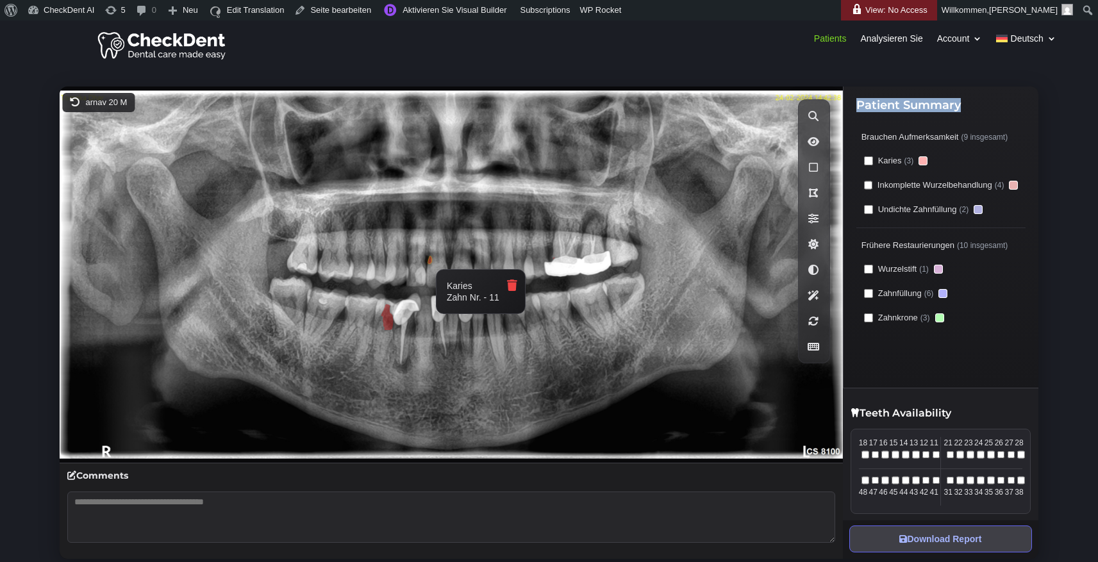
scroll to position [8, 0]
click at [922, 528] on button "Download Report" at bounding box center [941, 539] width 183 height 27
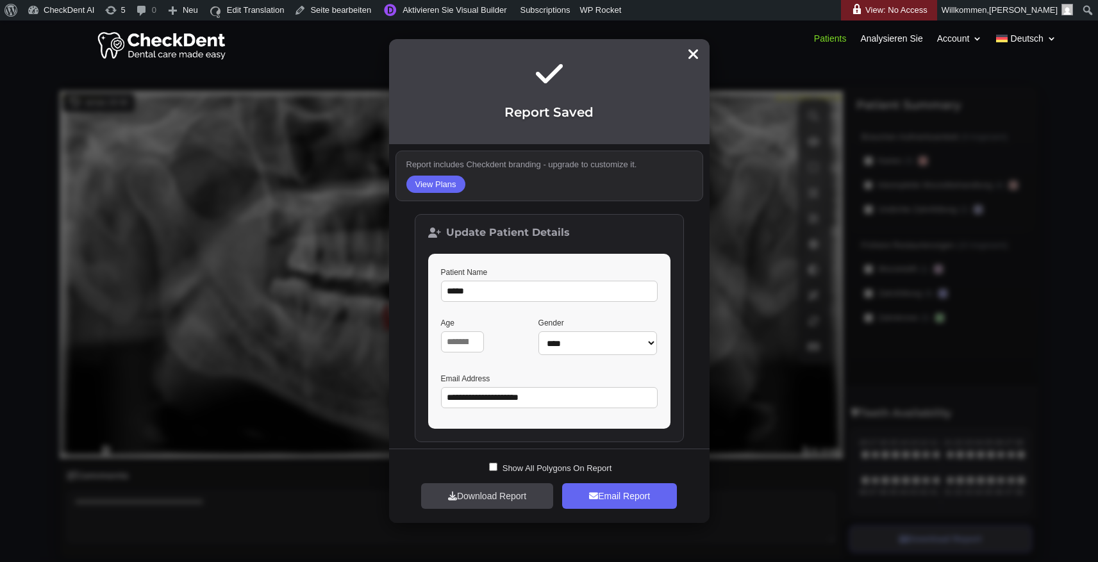
click at [693, 53] on div "Patients Analysieren Sie Account Konto Bericht anpassen Abmelden Deutsch Englis…" at bounding box center [549, 44] width 1098 height 45
click at [694, 56] on div "Patients Analysieren Sie Account Konto Bericht anpassen Abmelden Deutsch Englis…" at bounding box center [549, 44] width 1098 height 45
click at [693, 55] on div "Patients Analysieren Sie Account Konto Bericht anpassen Abmelden Deutsch Englis…" at bounding box center [549, 44] width 1098 height 45
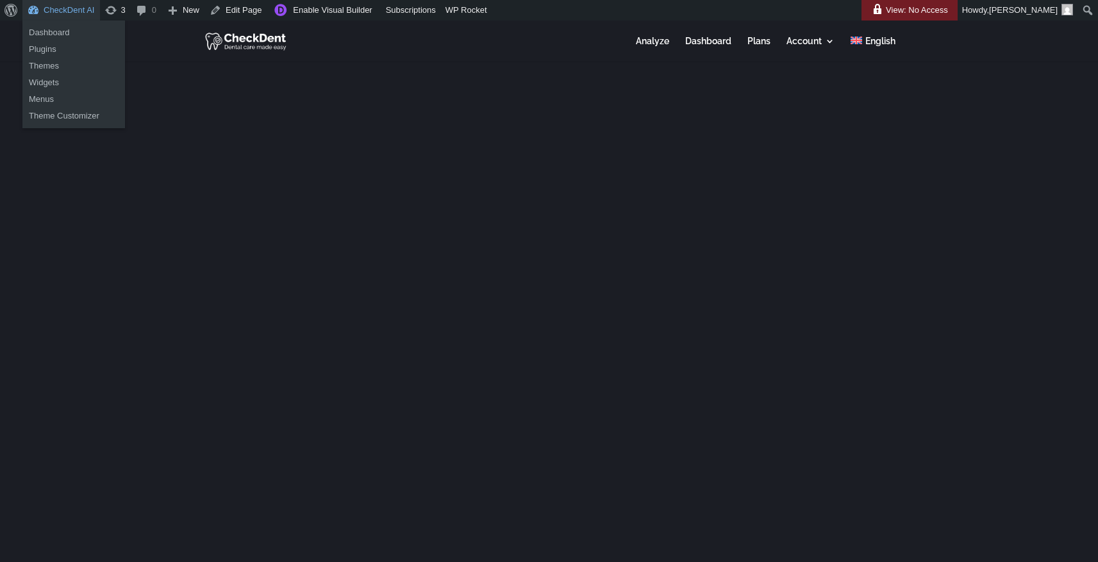
click at [81, 9] on link "CheckDent AI" at bounding box center [61, 10] width 78 height 21
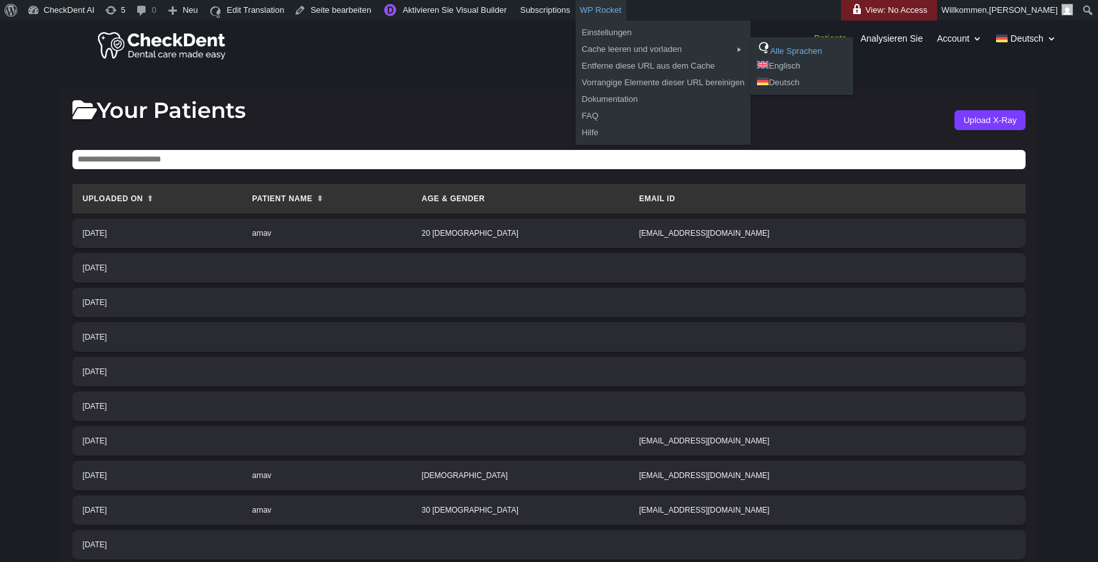
click at [806, 46] on link "Alle Sprachen" at bounding box center [802, 49] width 103 height 17
click at [635, 71] on link "Entferne diese URL aus dem Cache" at bounding box center [664, 66] width 176 height 17
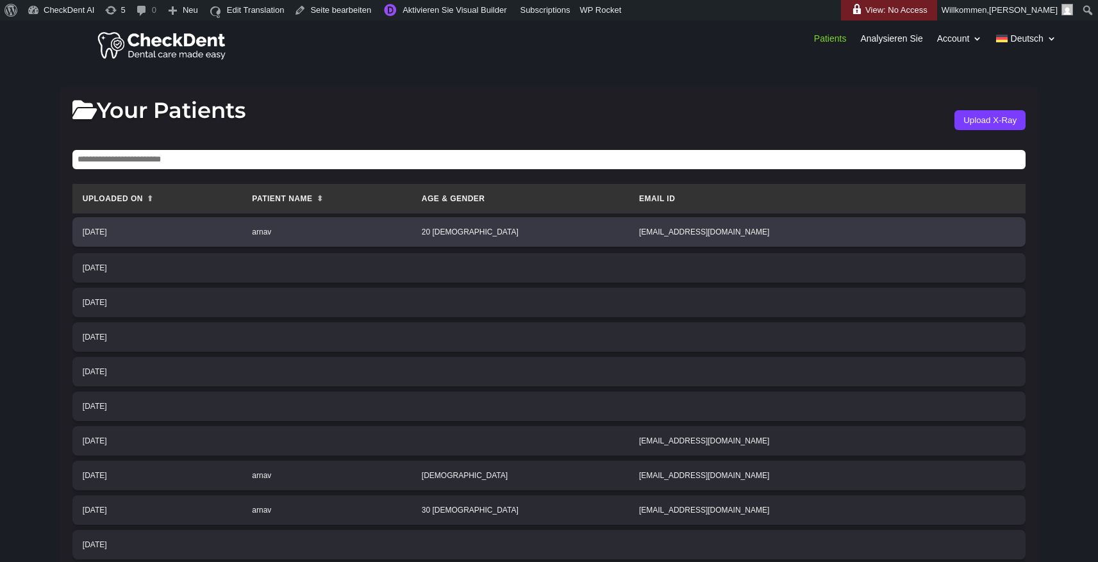
click at [412, 244] on td "arnav" at bounding box center [327, 231] width 170 height 29
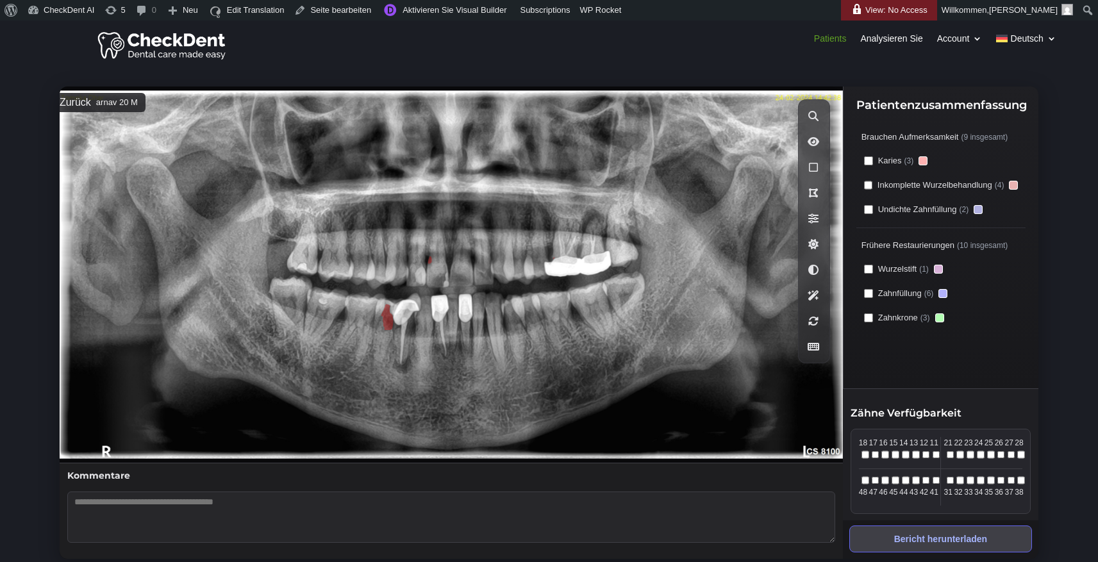
click at [831, 42] on link "Patients" at bounding box center [830, 41] width 33 height 14
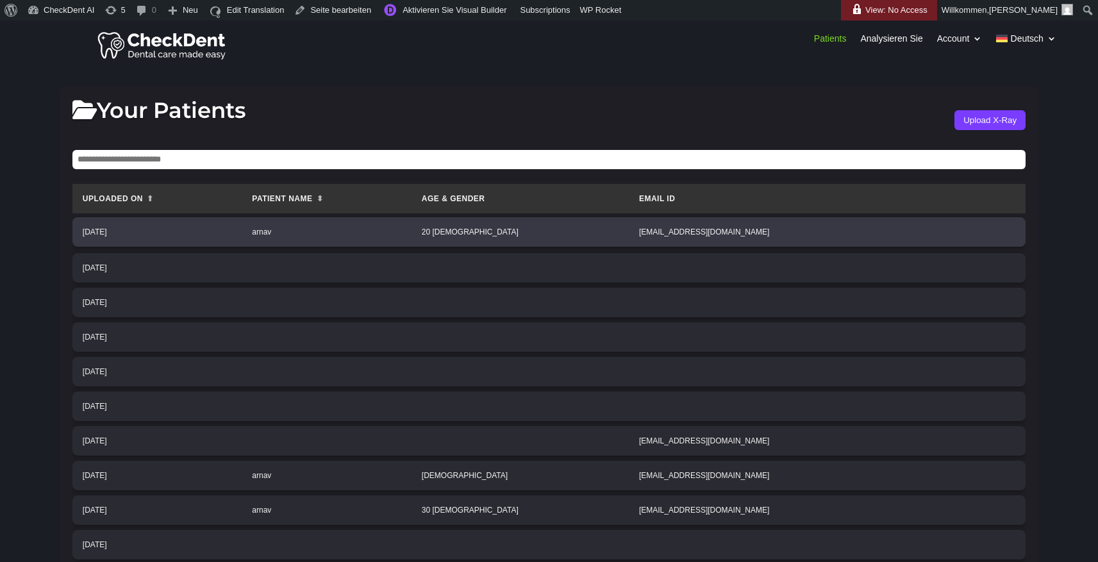
click at [217, 237] on td "[DATE]" at bounding box center [156, 231] width 169 height 29
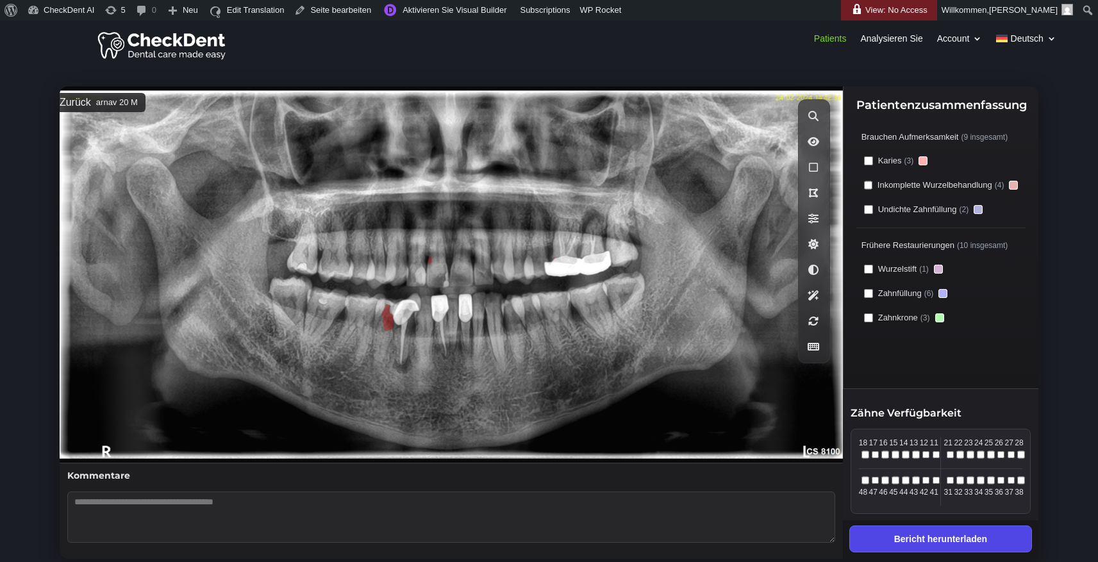
click at [906, 546] on button "Bericht herunterladen" at bounding box center [941, 539] width 183 height 27
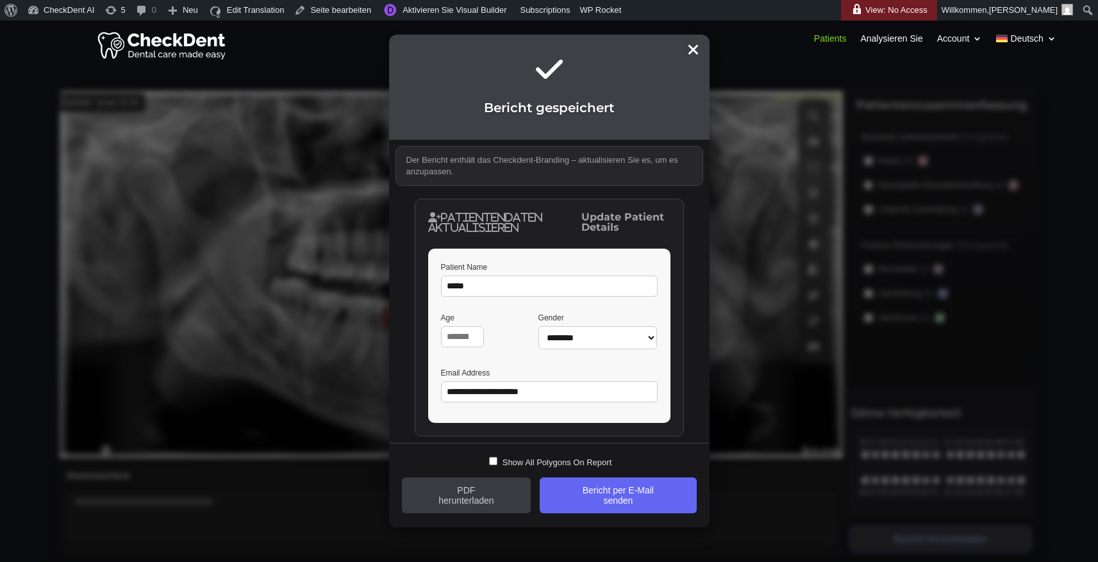
click at [503, 492] on button "PDF herunterladen" at bounding box center [467, 496] width 130 height 36
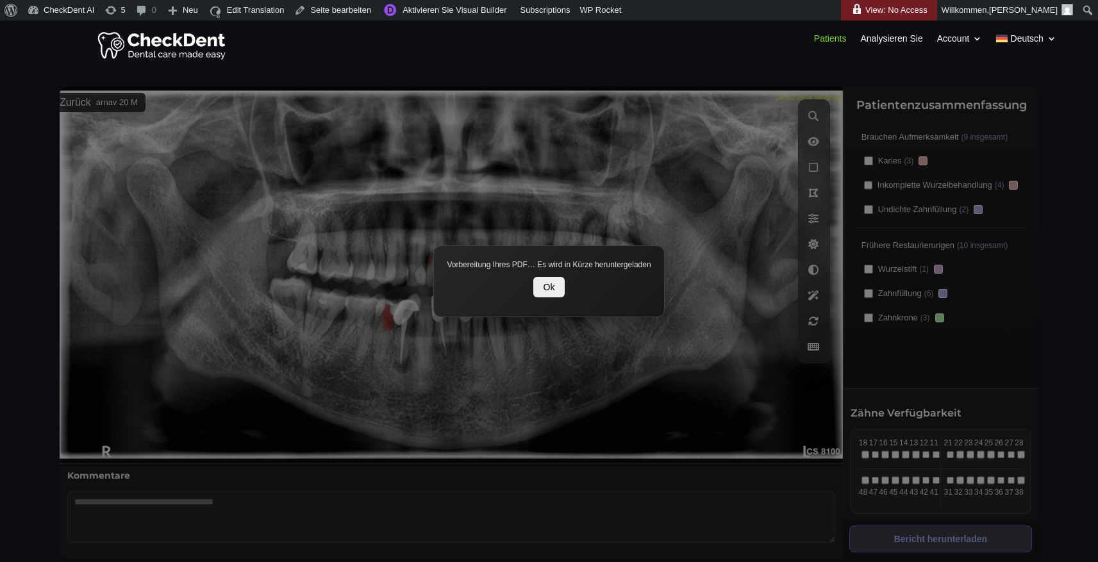
click at [555, 288] on button "Ok" at bounding box center [549, 287] width 32 height 21
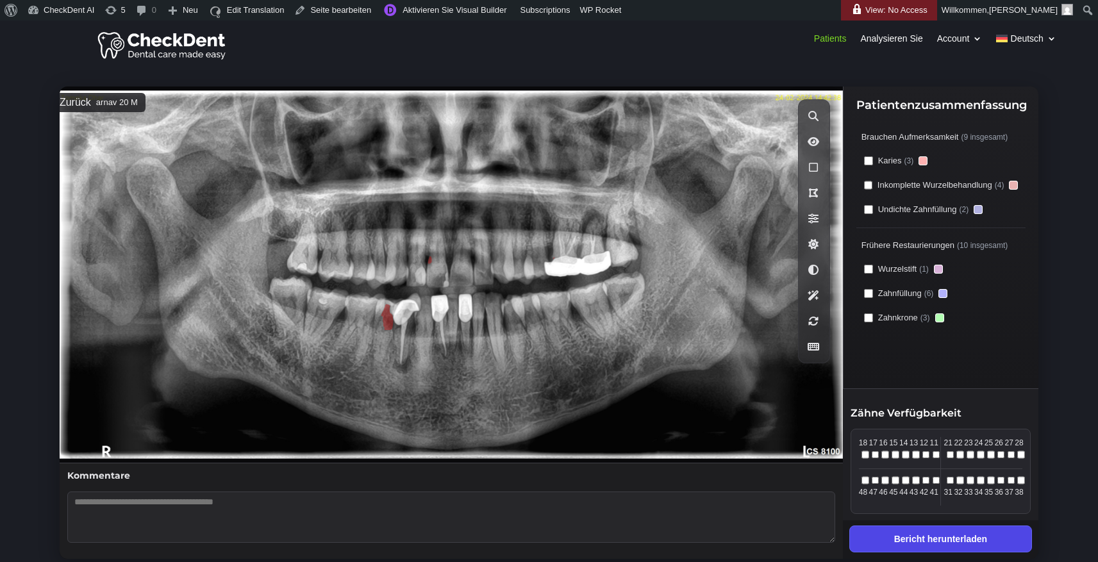
click at [997, 537] on button "Bericht herunterladen" at bounding box center [941, 539] width 183 height 27
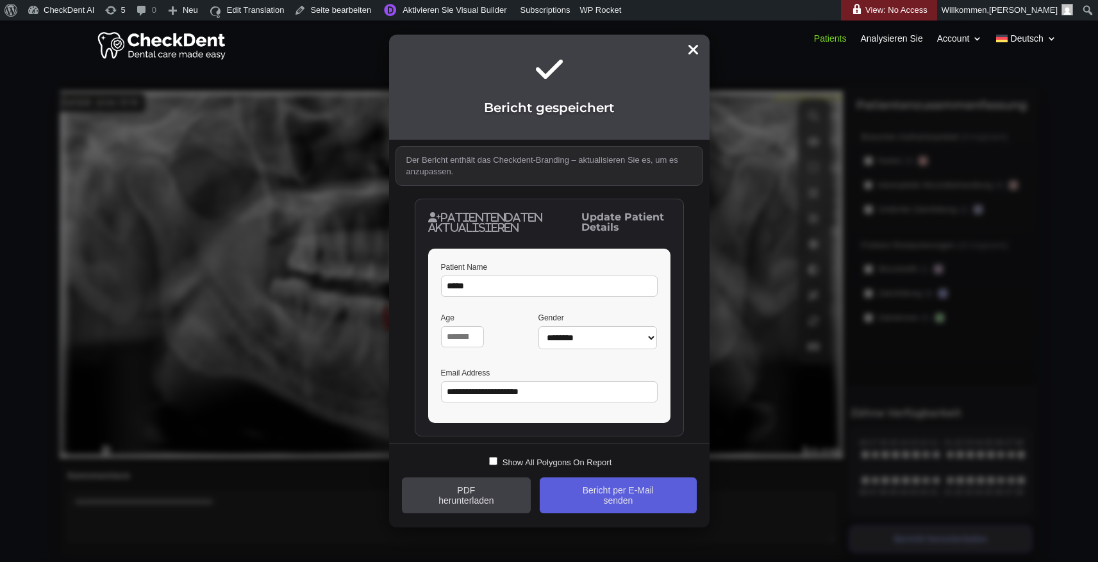
click at [633, 491] on button "Bericht per E-Mail senden" at bounding box center [618, 496] width 156 height 36
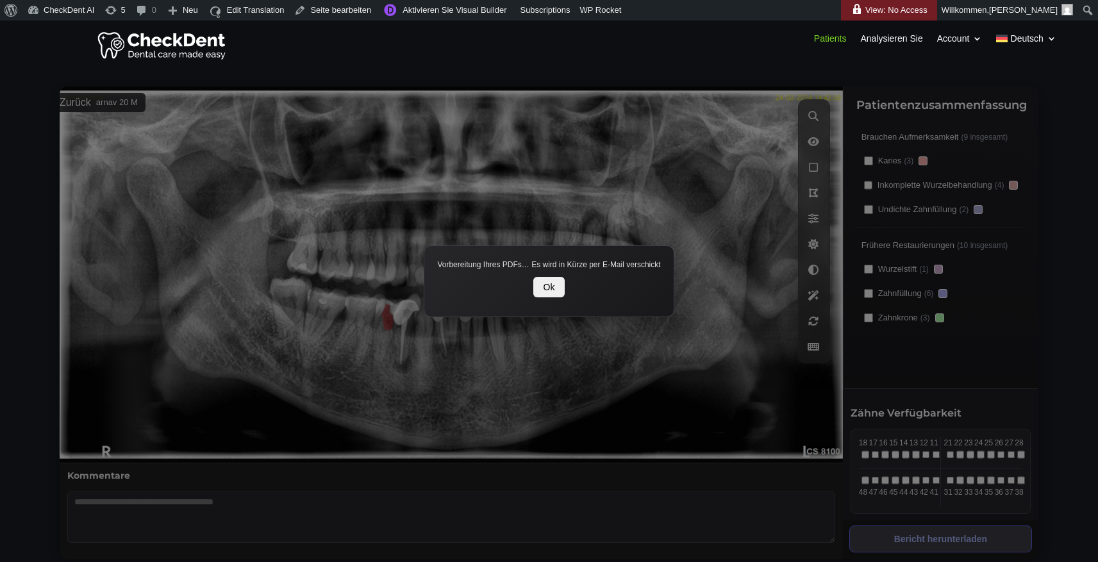
click at [550, 277] on button "Ok" at bounding box center [549, 287] width 32 height 21
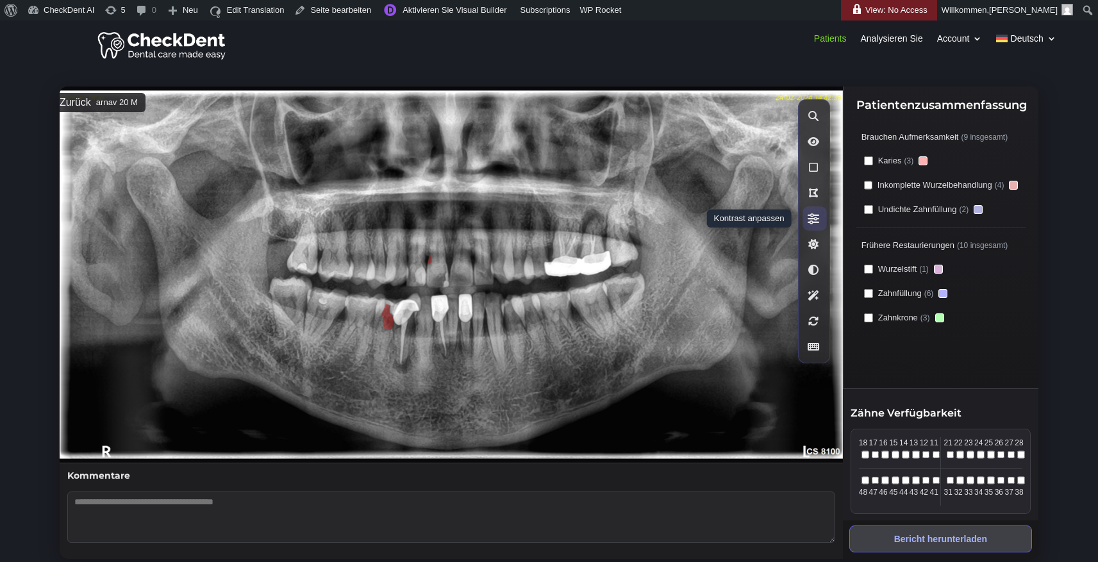
click at [817, 221] on icon at bounding box center [814, 220] width 12 height 12
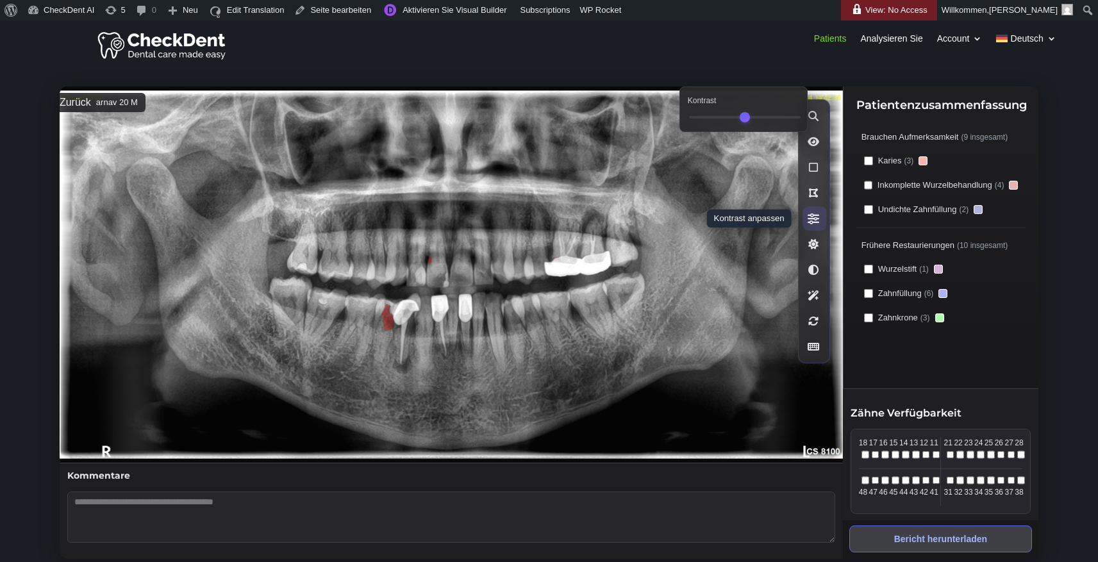
click at [817, 221] on icon at bounding box center [814, 220] width 12 height 12
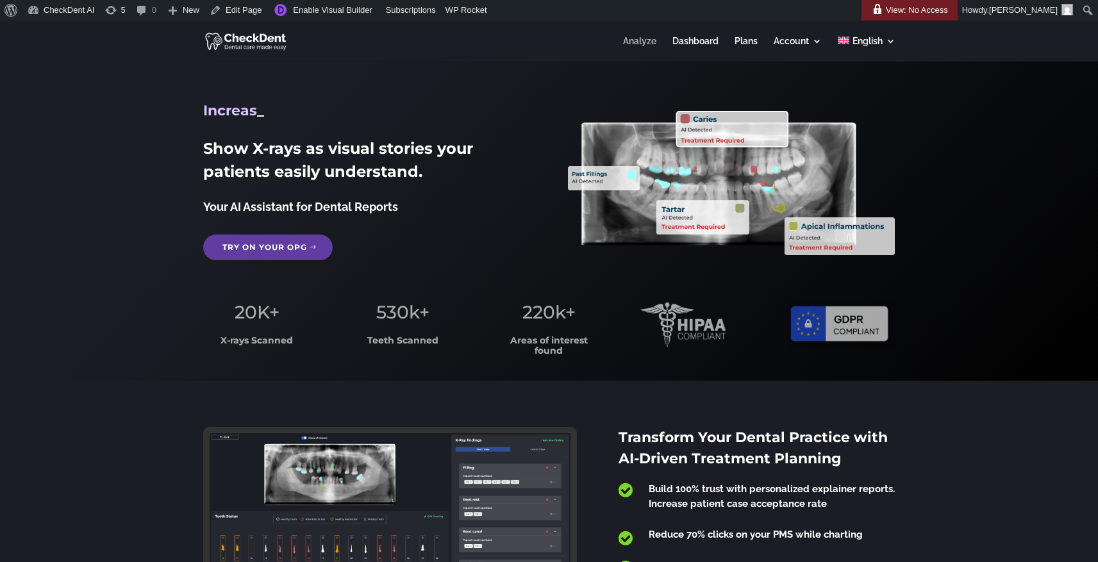
click at [638, 43] on link "Analyze" at bounding box center [639, 49] width 33 height 25
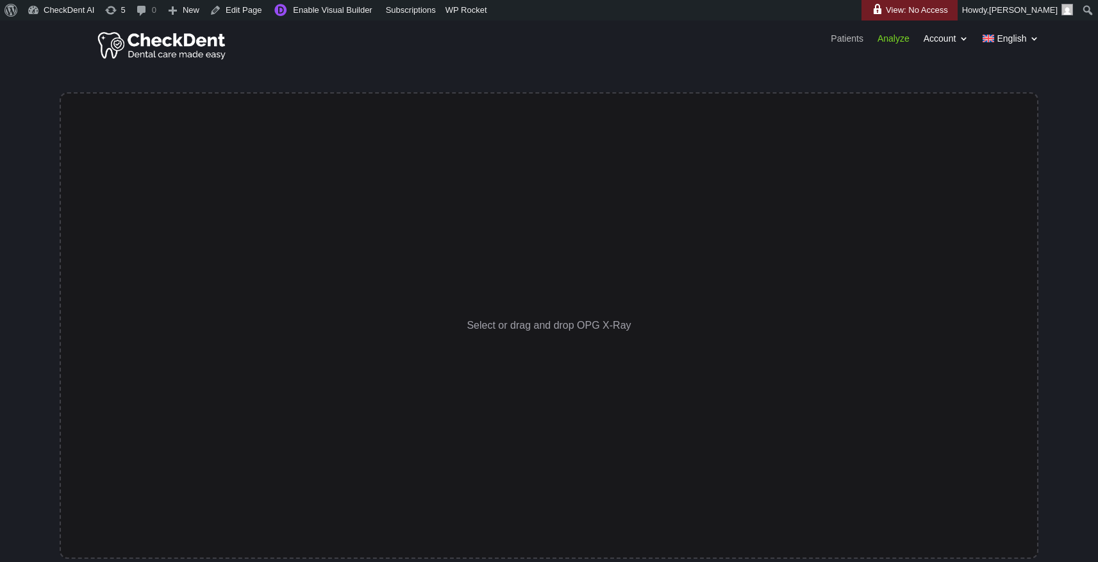
click at [836, 39] on link "Patients" at bounding box center [847, 41] width 33 height 14
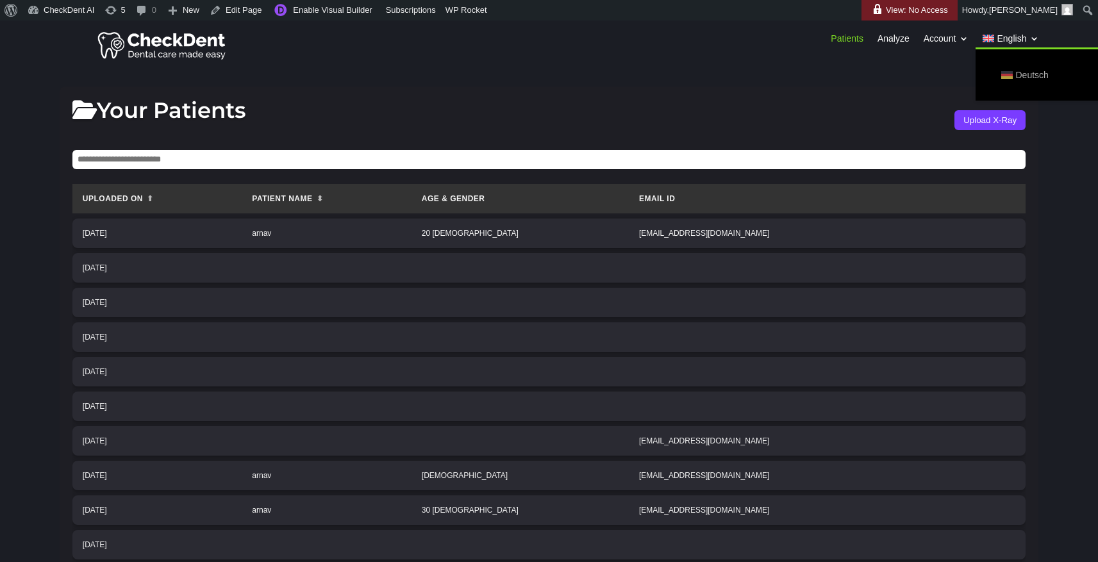
click at [1020, 70] on span "Deutsch" at bounding box center [1032, 75] width 33 height 18
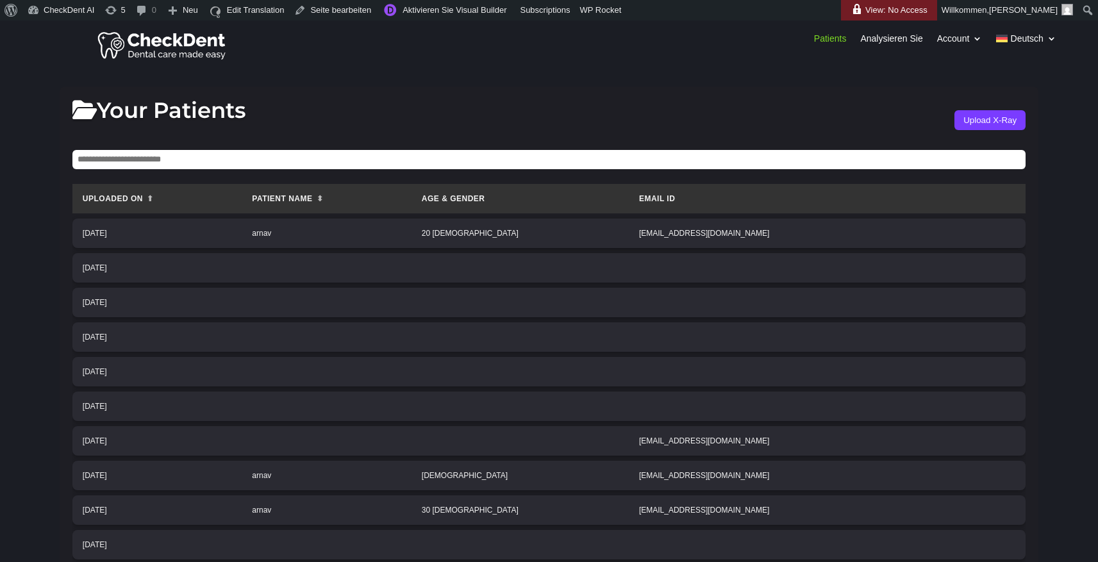
click at [986, 121] on button "Upload X-Ray" at bounding box center [990, 120] width 71 height 20
